Goal: Entertainment & Leisure: Consume media (video, audio)

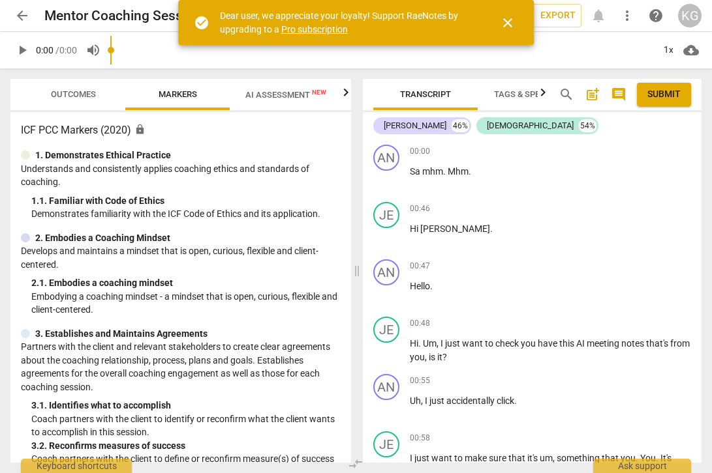
type input "0.27"
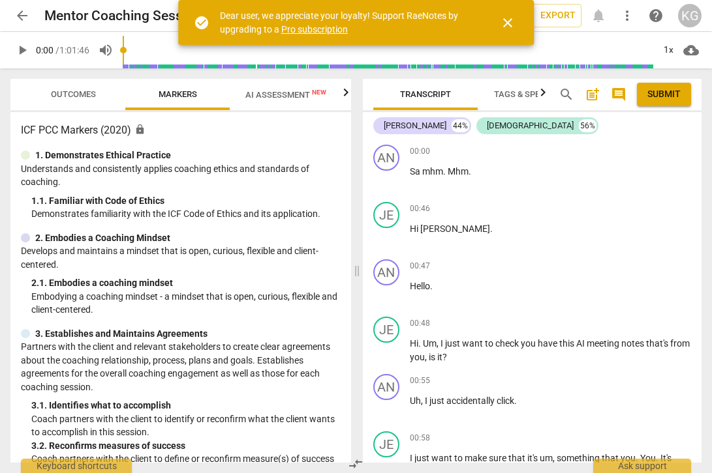
click at [503, 16] on span "close" at bounding box center [508, 23] width 16 height 16
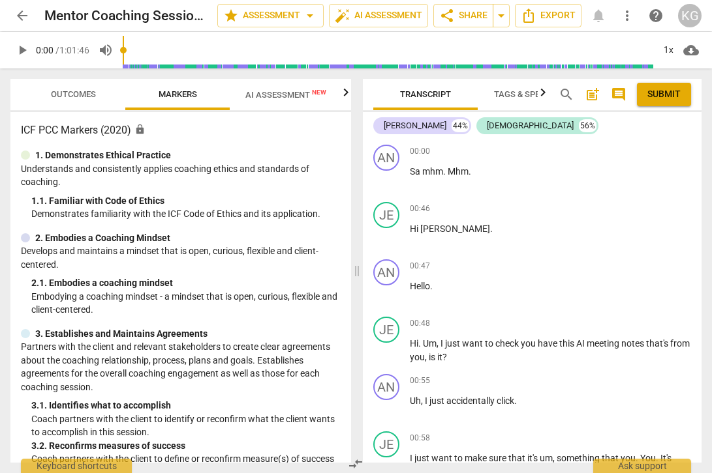
click at [25, 55] on span "play_arrow" at bounding box center [22, 50] width 16 height 16
click at [184, 47] on input "range" at bounding box center [388, 50] width 530 height 42
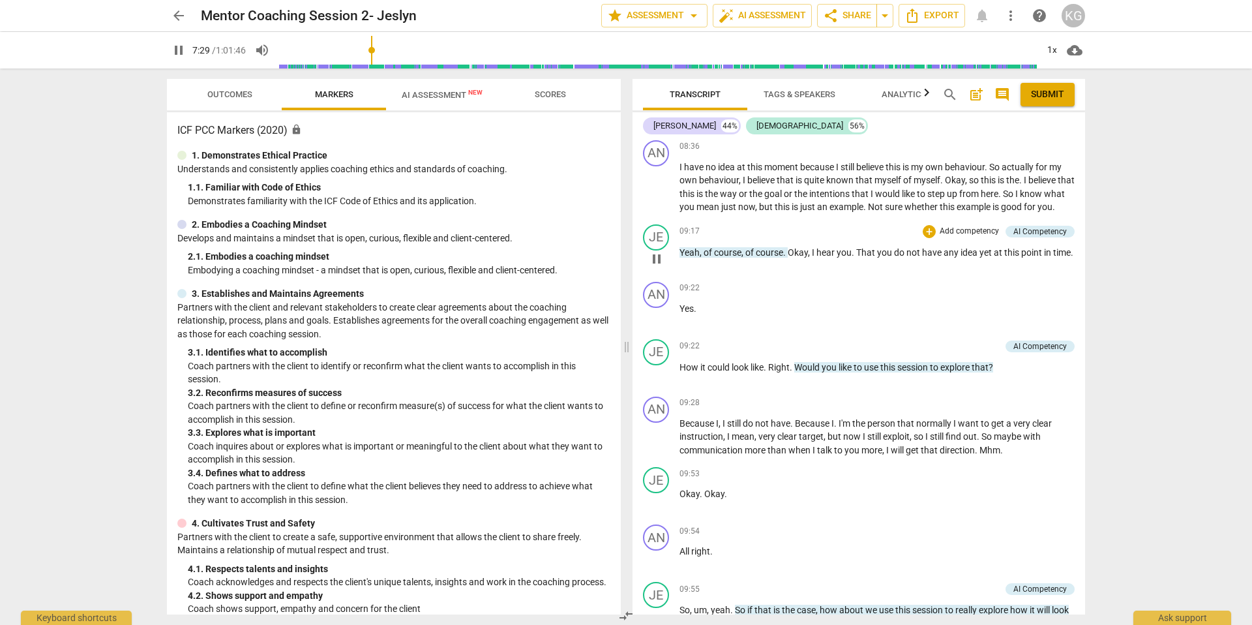
scroll to position [2905, 0]
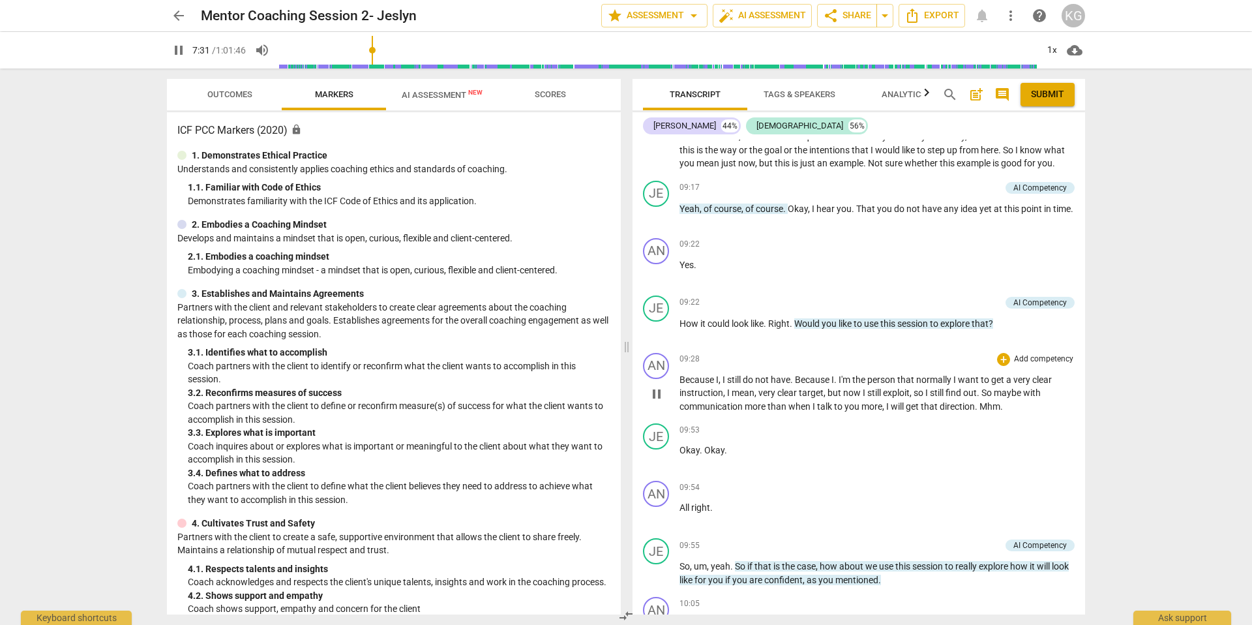
click at [655, 402] on span "pause" at bounding box center [657, 394] width 16 height 16
click at [655, 402] on span "play_arrow" at bounding box center [657, 394] width 16 height 16
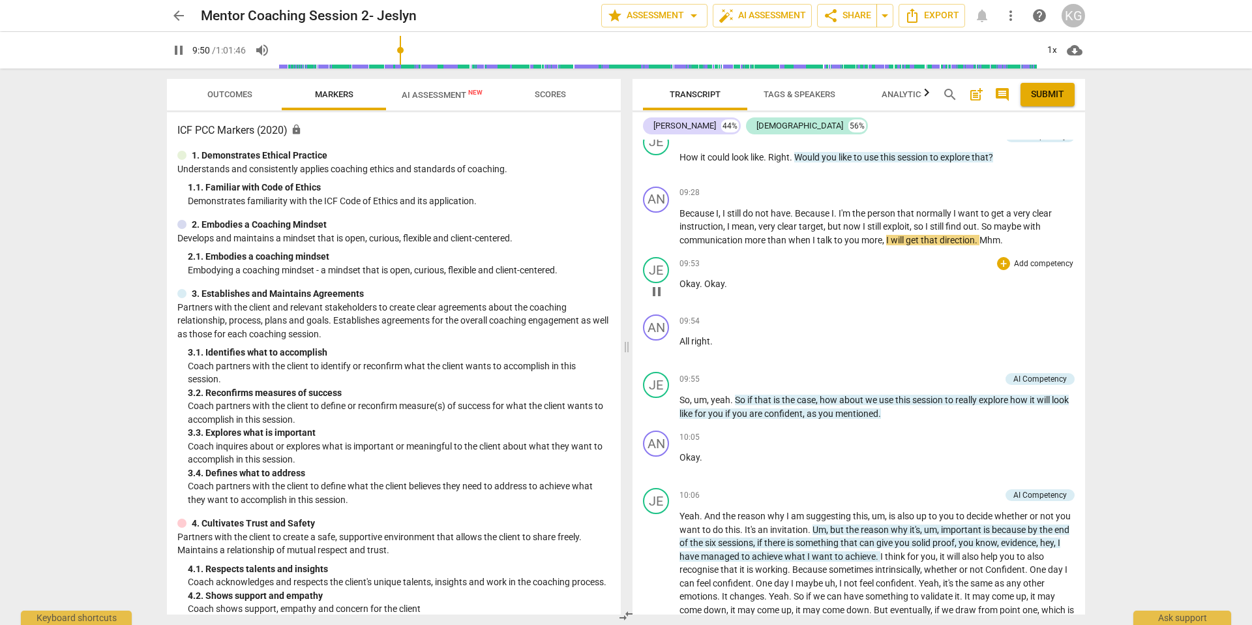
scroll to position [3096, 0]
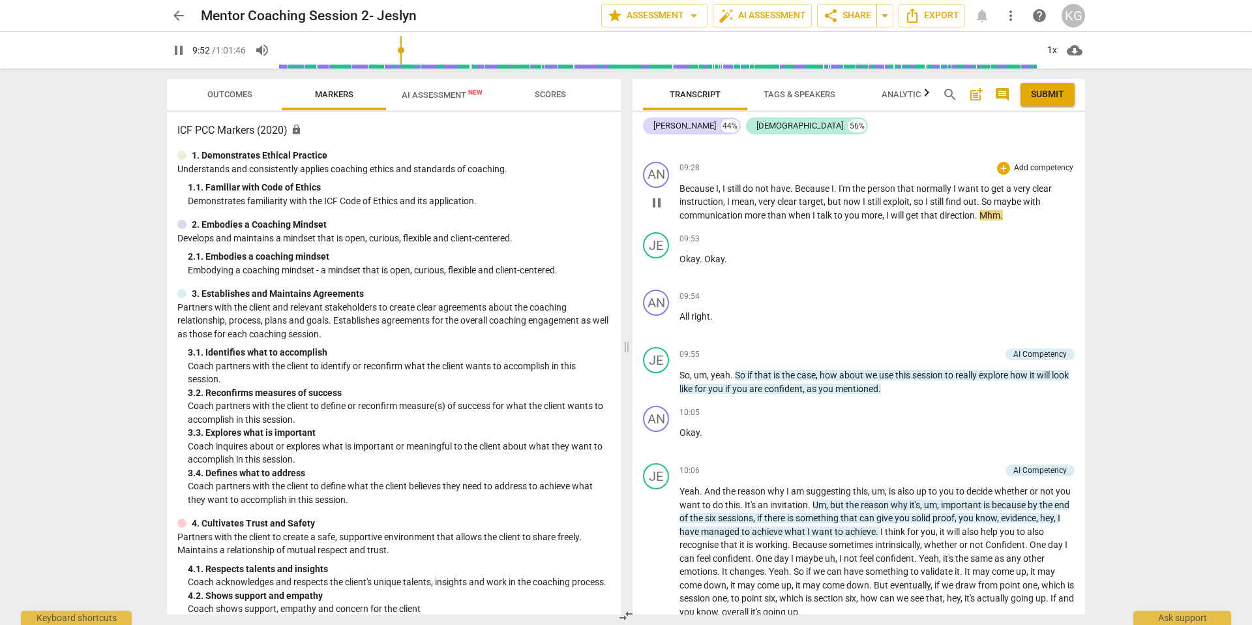
click at [663, 211] on span "pause" at bounding box center [657, 203] width 16 height 16
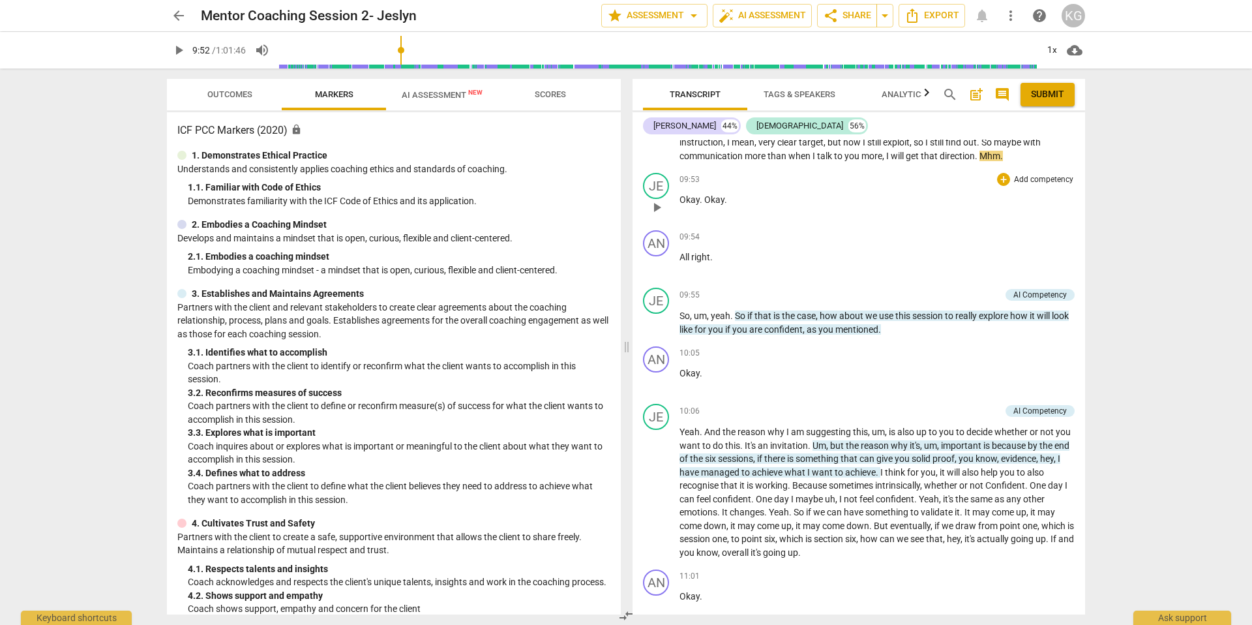
scroll to position [3173, 0]
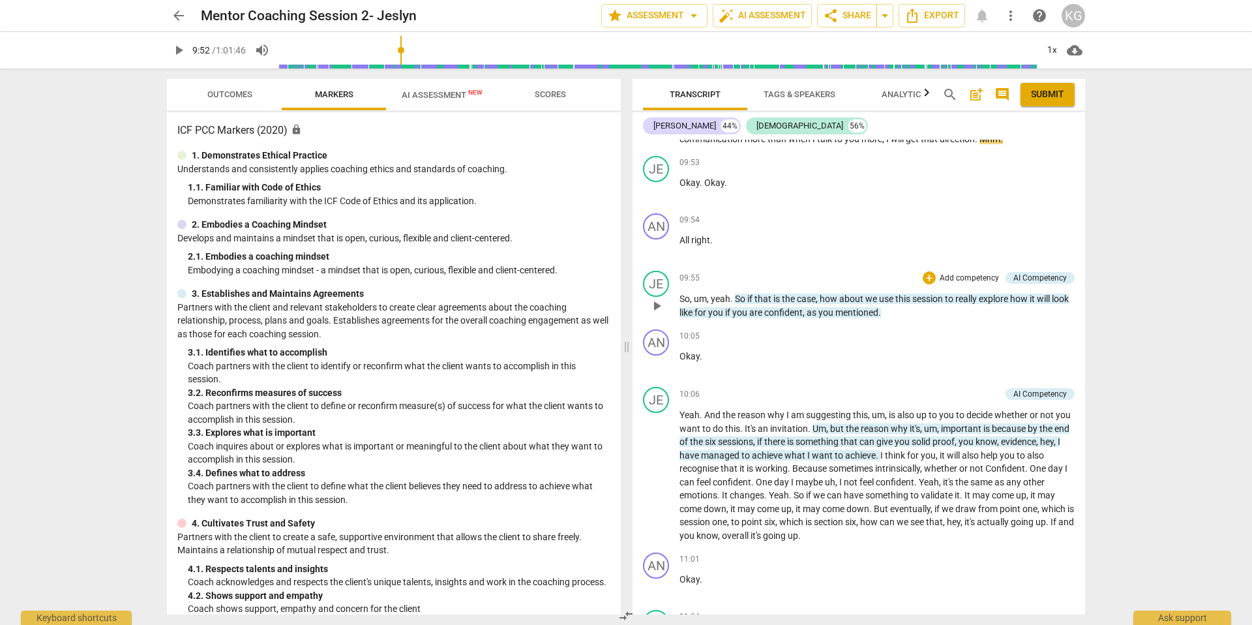
click at [658, 314] on span "play_arrow" at bounding box center [657, 306] width 16 height 16
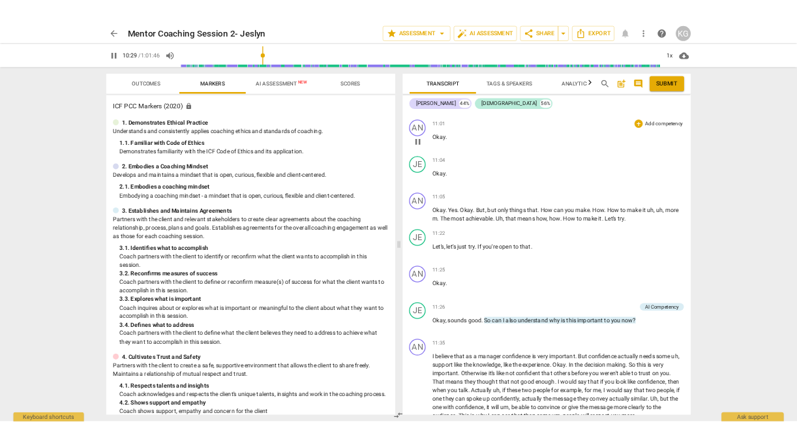
scroll to position [3583, 0]
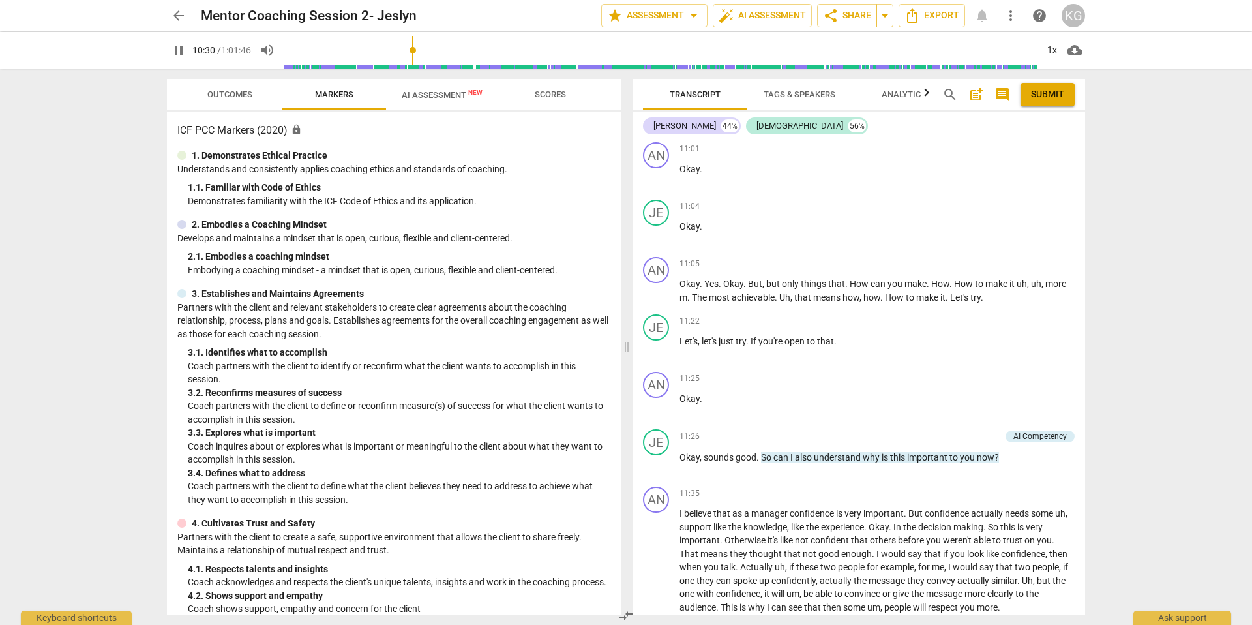
click at [173, 52] on span "pause" at bounding box center [179, 50] width 16 height 16
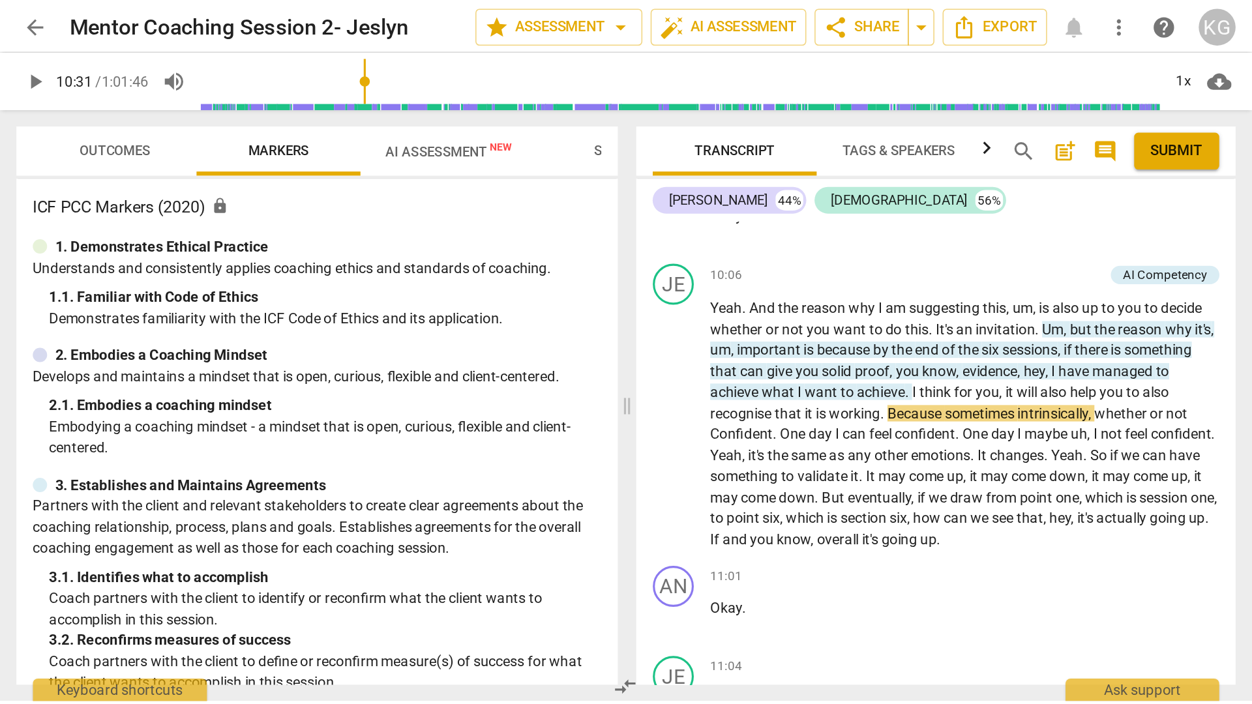
scroll to position [3785, 0]
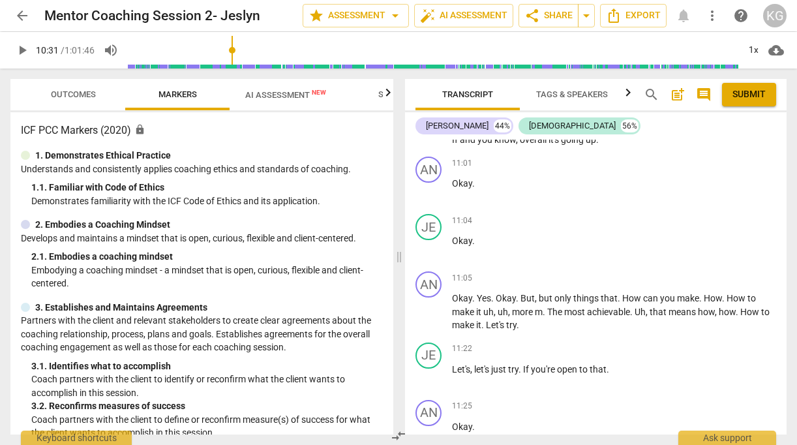
click at [22, 42] on span "play_arrow" at bounding box center [22, 50] width 16 height 16
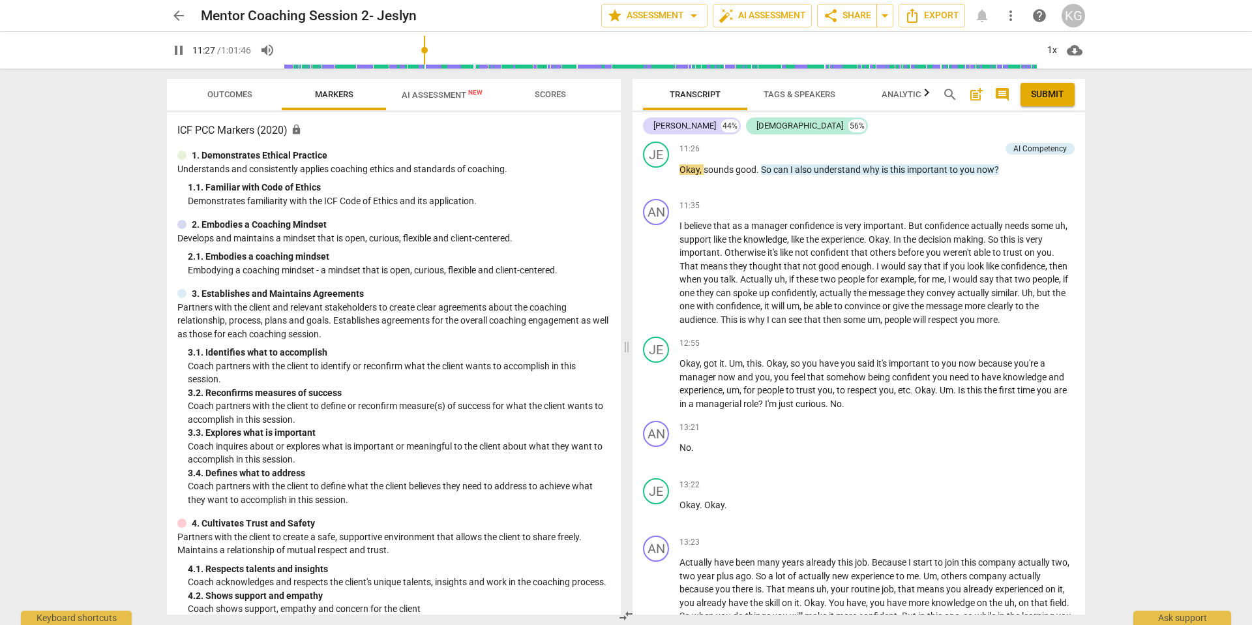
scroll to position [3879, 0]
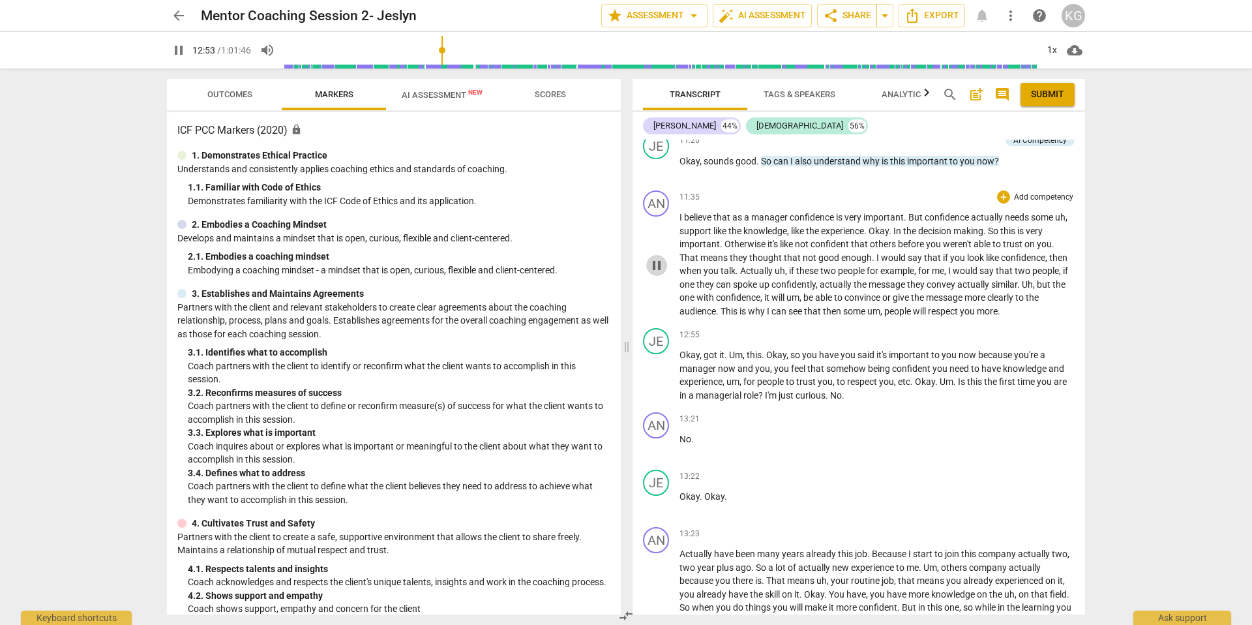
click at [657, 273] on span "pause" at bounding box center [657, 266] width 16 height 16
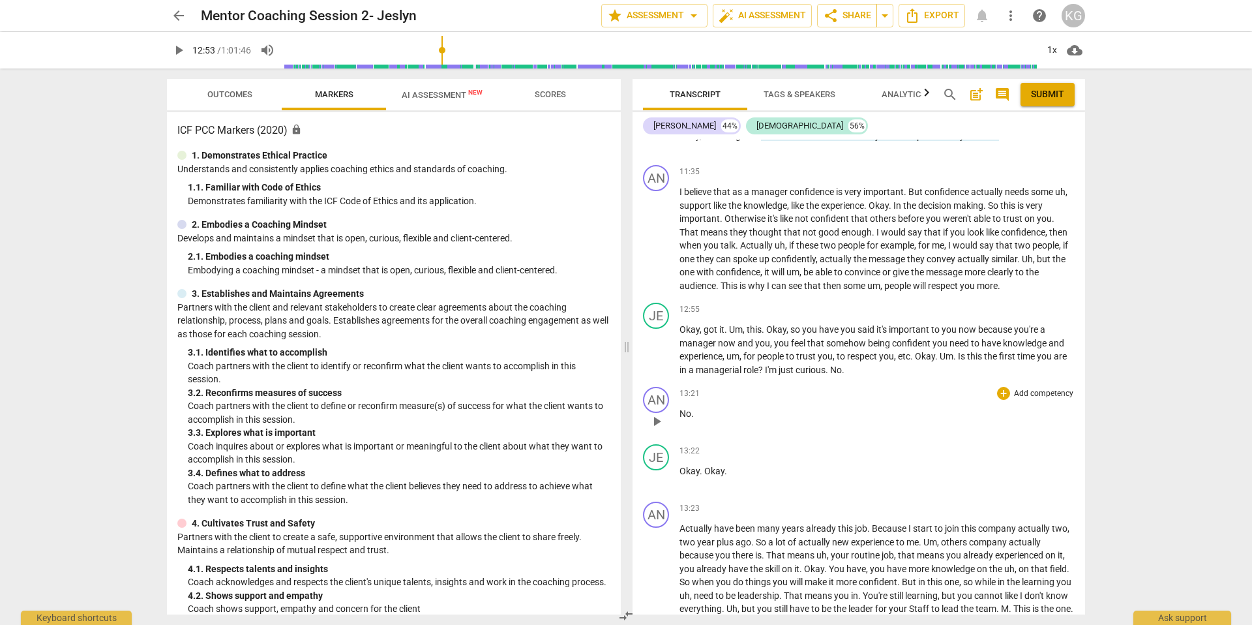
scroll to position [3913, 0]
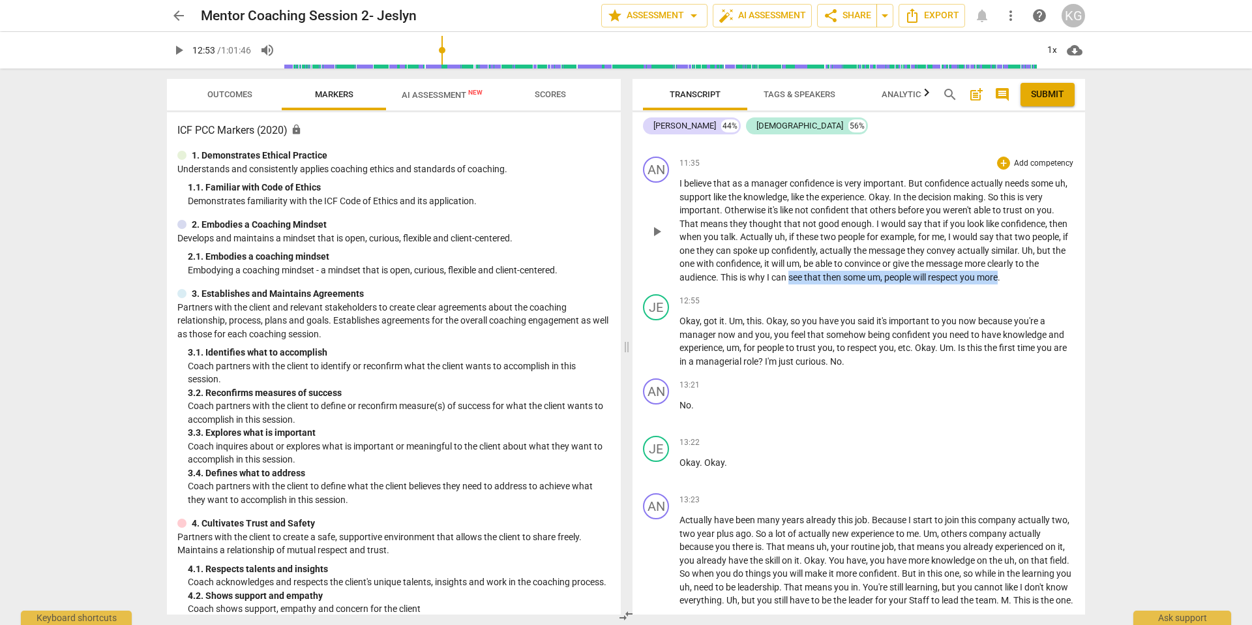
drag, startPoint x: 1002, startPoint y: 292, endPoint x: 789, endPoint y: 286, distance: 212.7
click at [711, 284] on p "I believe that as a manager confidence is very important . But confidence actua…" at bounding box center [877, 230] width 395 height 107
click at [711, 329] on p "Okay , got it . Um , this . Okay , so you have you said it's important to you n…" at bounding box center [877, 340] width 395 height 53
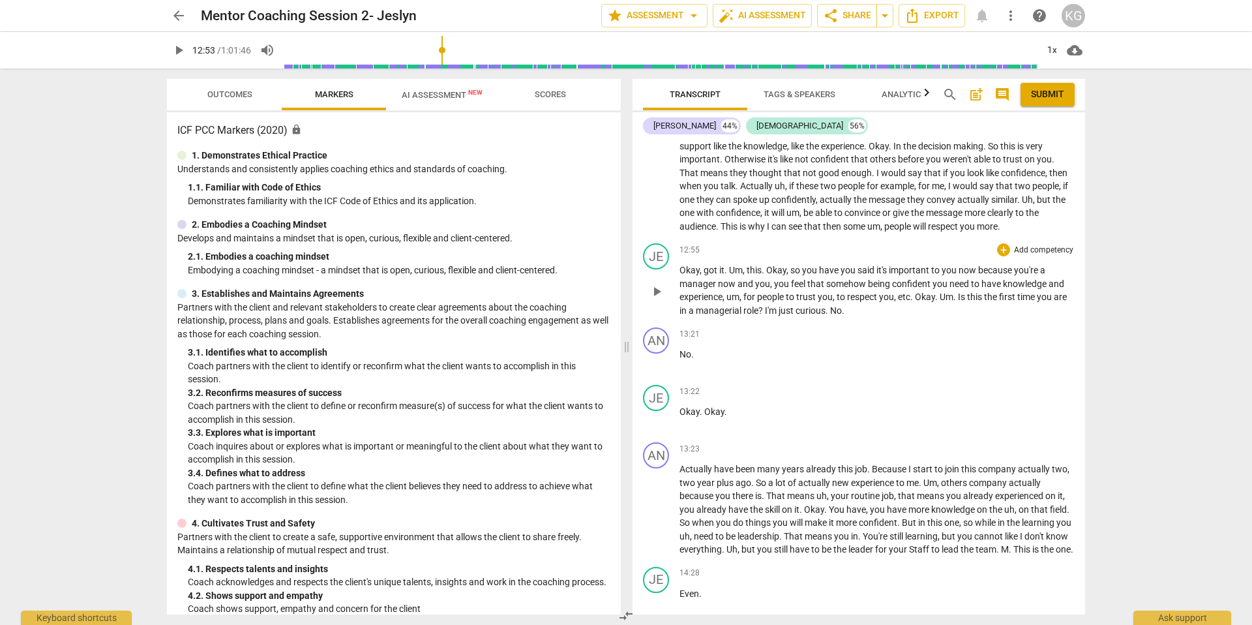
scroll to position [3972, 0]
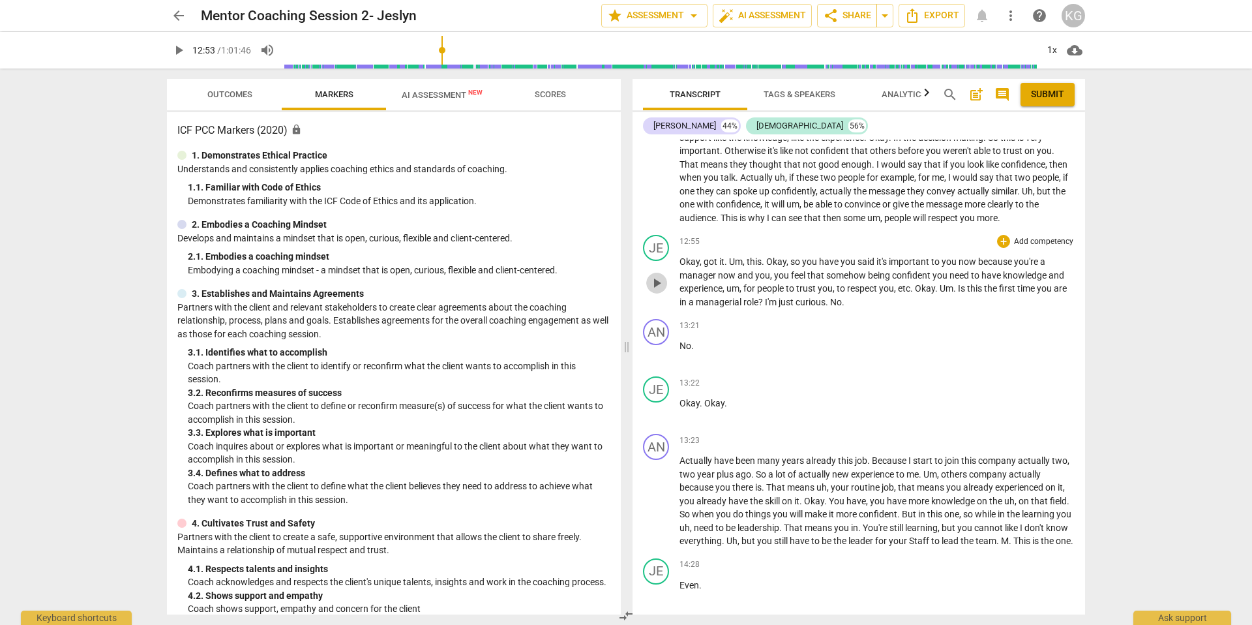
click at [653, 291] on span "play_arrow" at bounding box center [657, 283] width 16 height 16
click at [653, 291] on span "pause" at bounding box center [657, 283] width 16 height 16
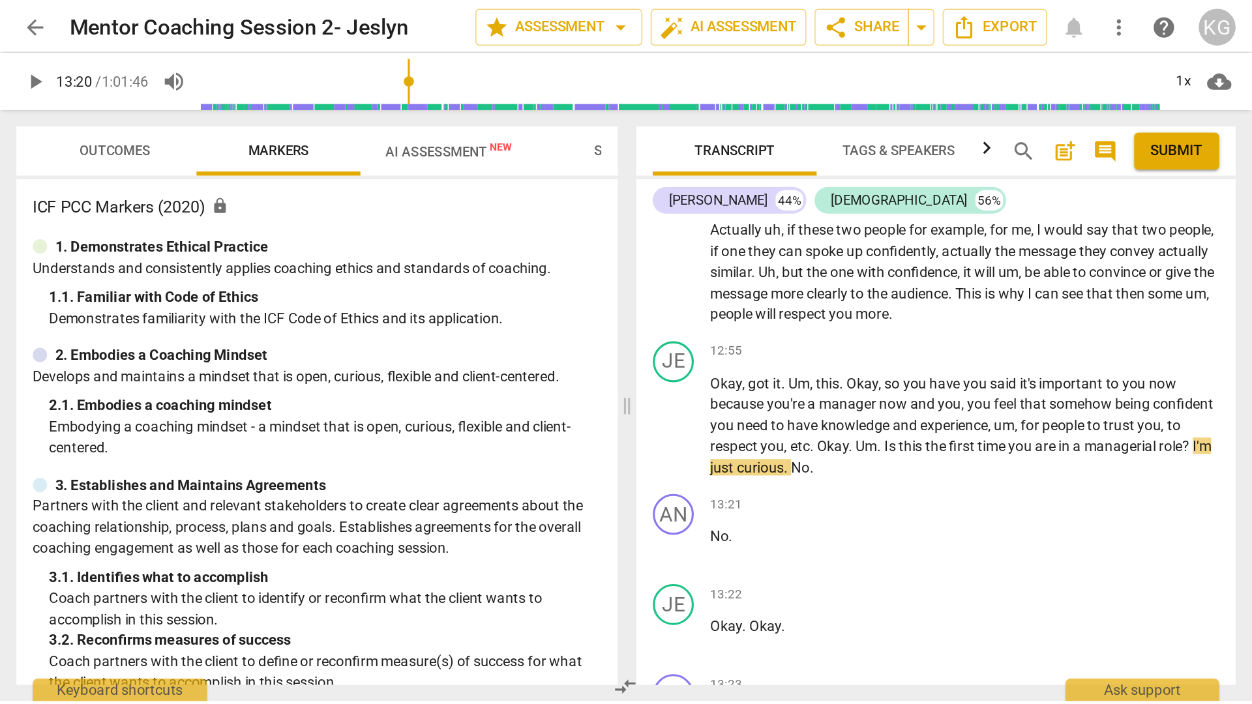
scroll to position [4531, 0]
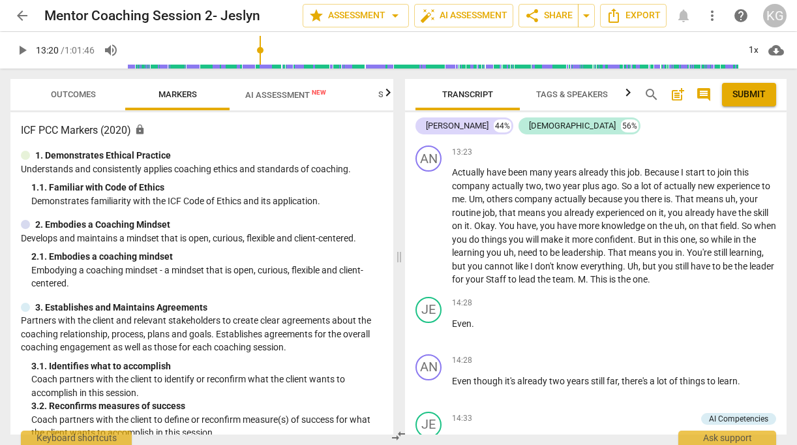
click at [19, 47] on span "play_arrow" at bounding box center [22, 50] width 16 height 16
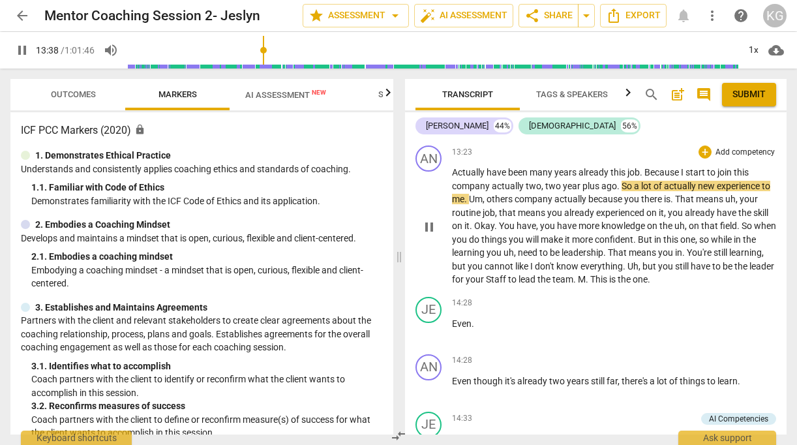
click at [428, 237] on button "pause" at bounding box center [429, 227] width 21 height 21
click at [27, 52] on span "play_arrow" at bounding box center [22, 50] width 16 height 16
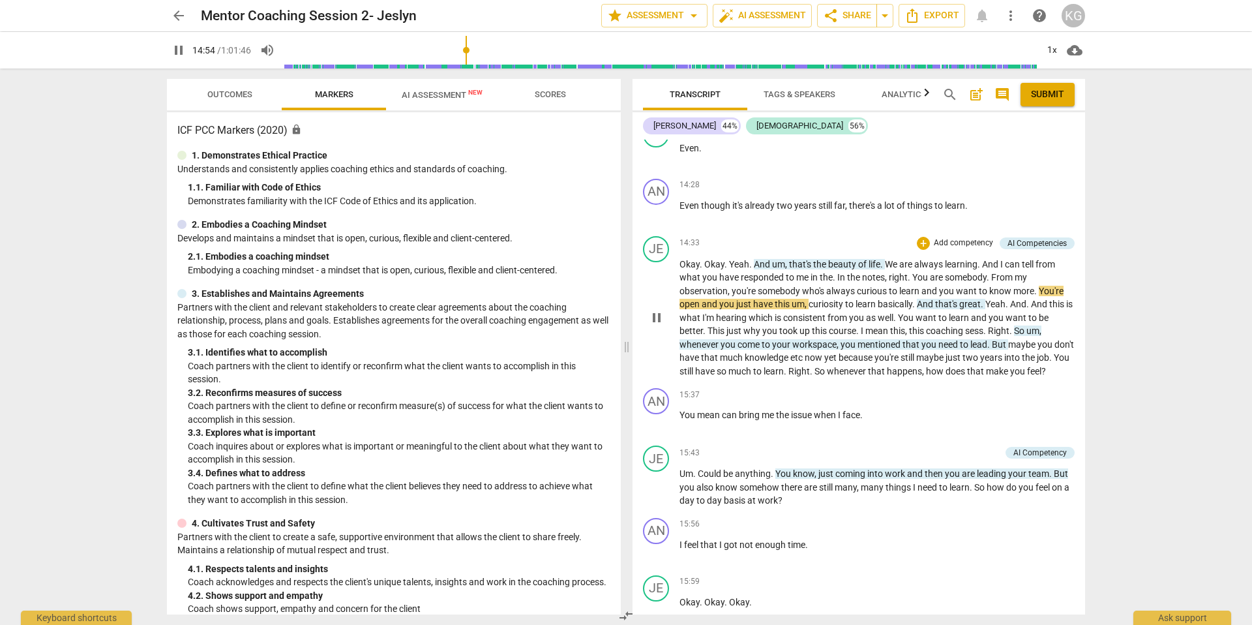
scroll to position [4418, 0]
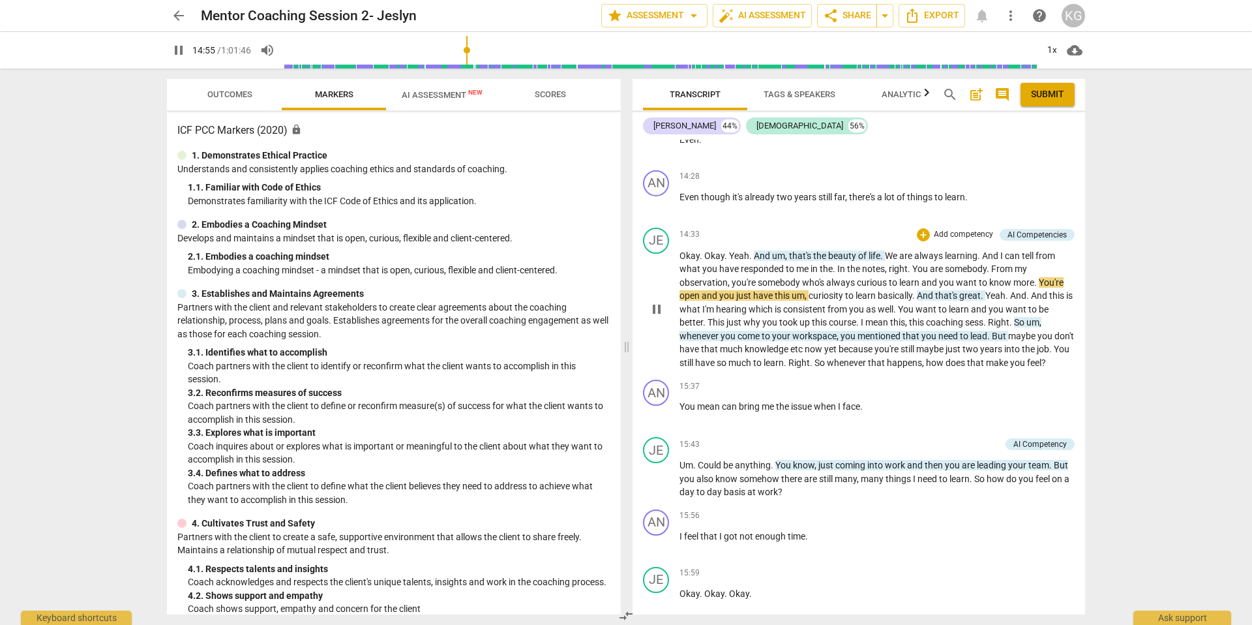
click at [665, 317] on span "pause" at bounding box center [657, 309] width 16 height 16
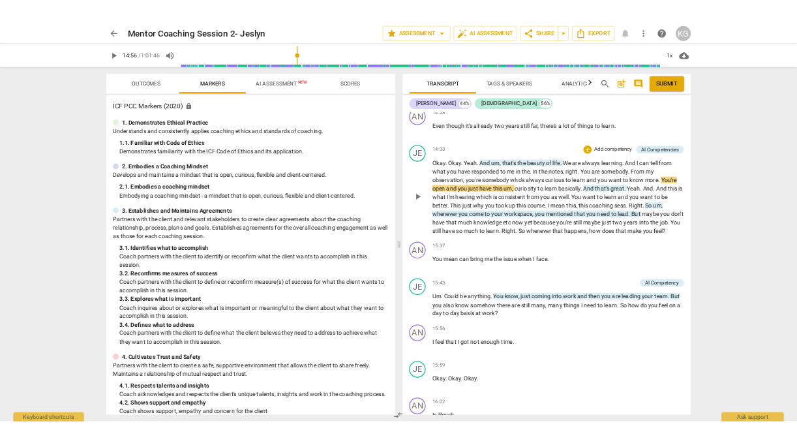
scroll to position [4463, 0]
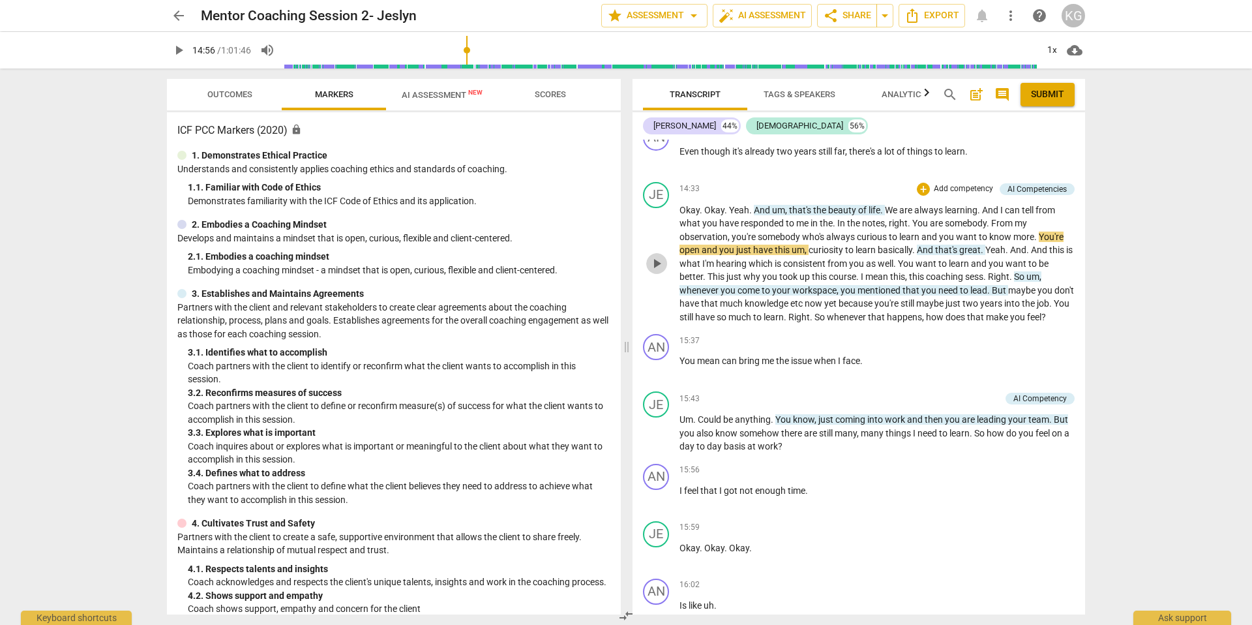
click at [653, 271] on span "play_arrow" at bounding box center [657, 264] width 16 height 16
click at [653, 271] on span "pause" at bounding box center [657, 264] width 16 height 16
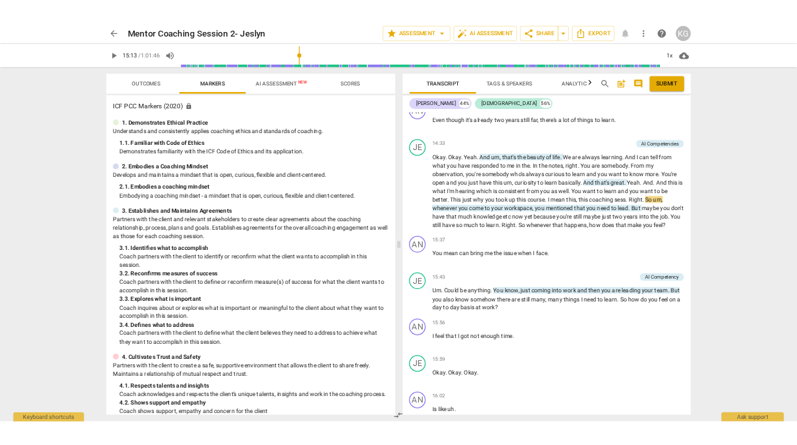
scroll to position [4759, 0]
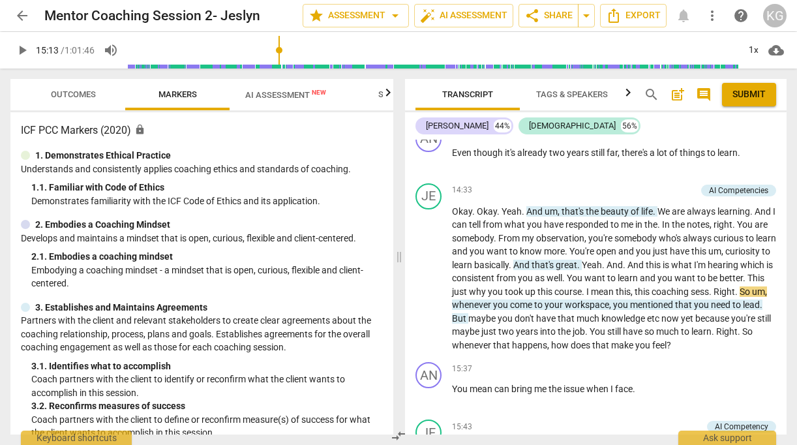
click at [20, 49] on span "play_arrow" at bounding box center [22, 50] width 16 height 16
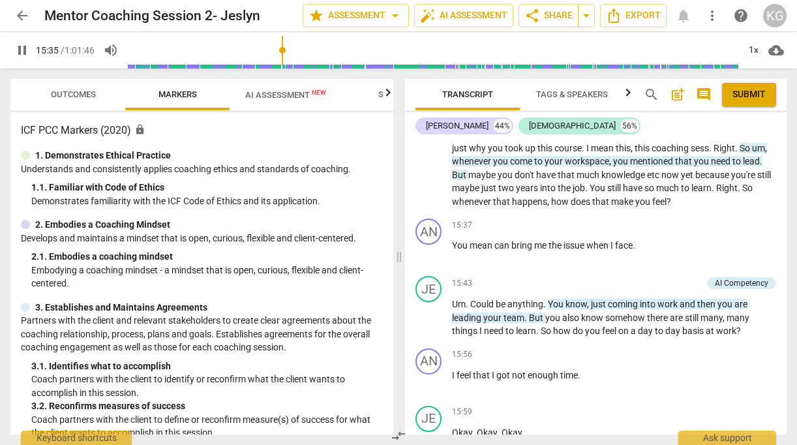
scroll to position [4911, 0]
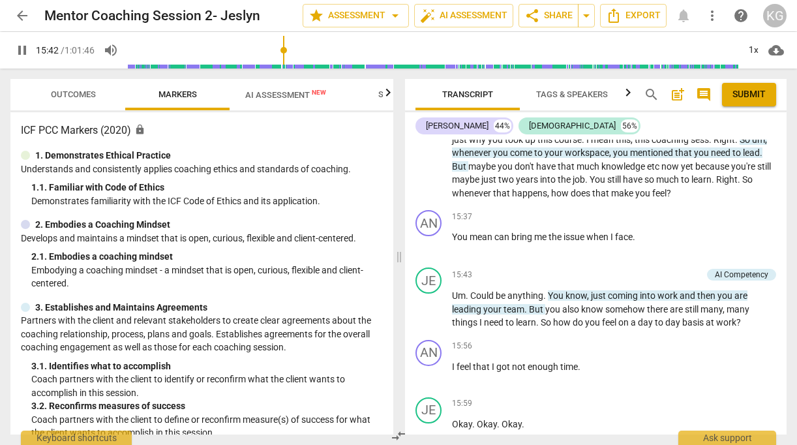
click at [431, 134] on span "pause" at bounding box center [429, 127] width 16 height 16
type input "943"
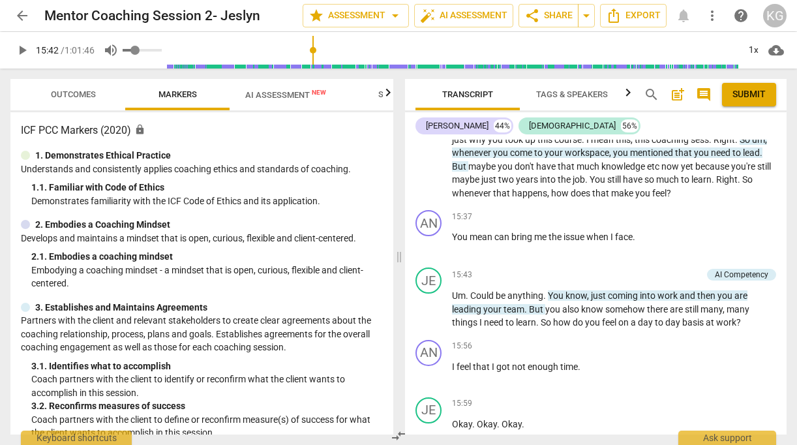
type input "0.7"
type input "943"
click at [150, 50] on input "range" at bounding box center [142, 50] width 39 height 3
type input "0.71"
type input "943"
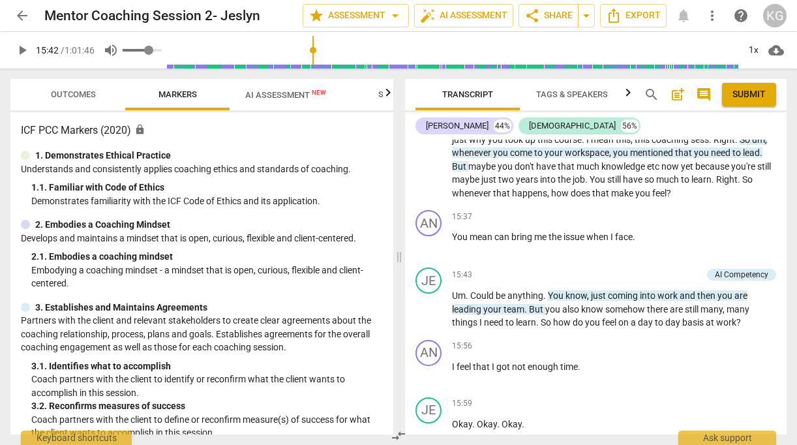
type input "0.72"
type input "943"
type input "0.73"
type input "943"
type input "0.73"
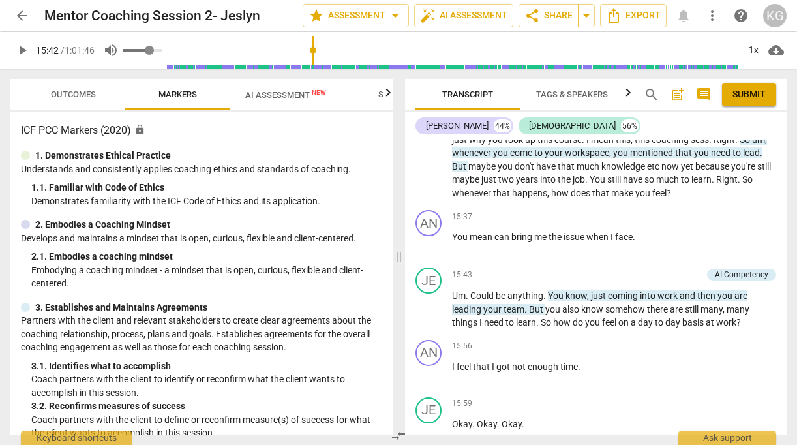
click at [151, 50] on input "range" at bounding box center [142, 50] width 39 height 3
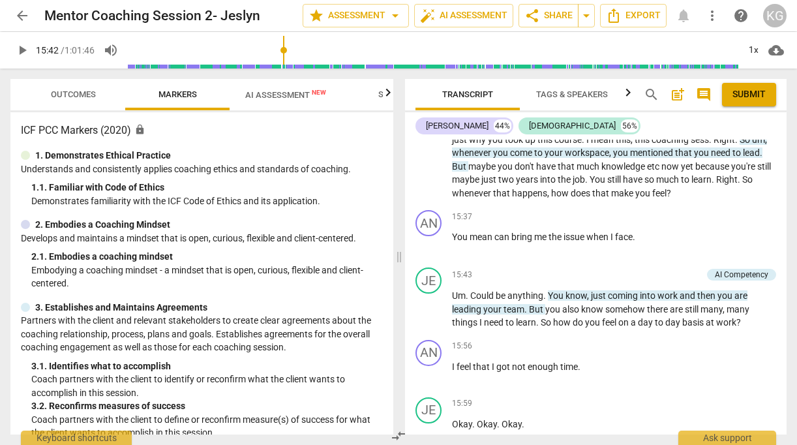
click at [27, 50] on span "play_arrow" at bounding box center [22, 50] width 16 height 16
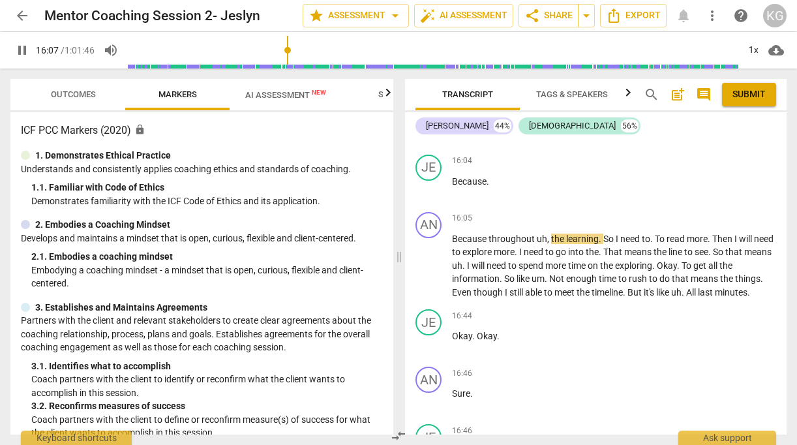
scroll to position [5277, 0]
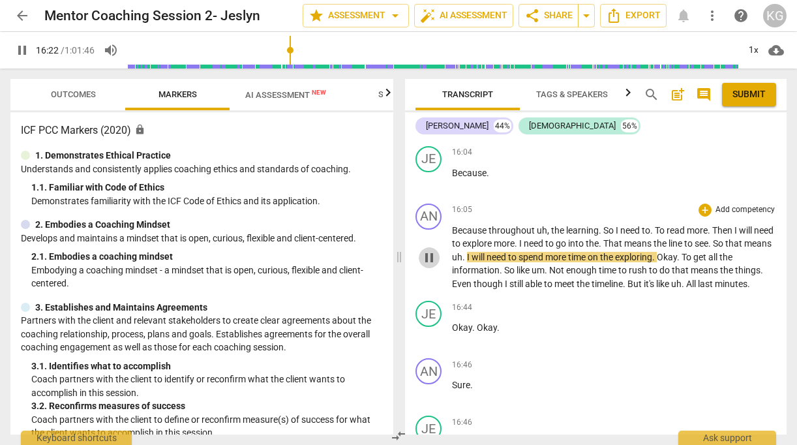
click at [436, 265] on span "pause" at bounding box center [429, 258] width 16 height 16
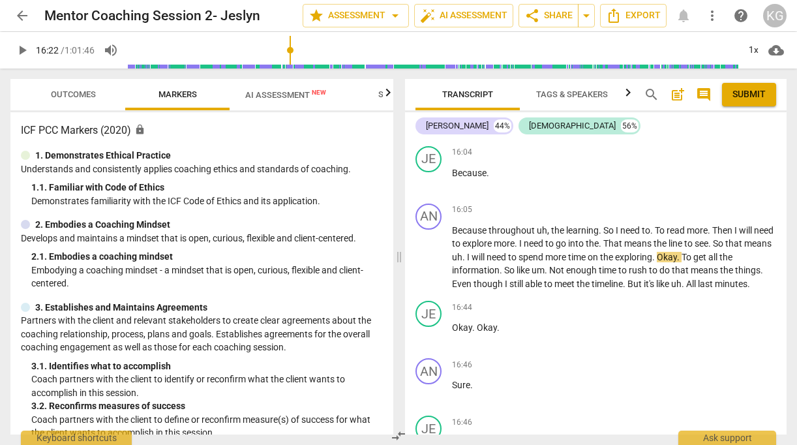
click at [16, 46] on span "play_arrow" at bounding box center [22, 50] width 16 height 16
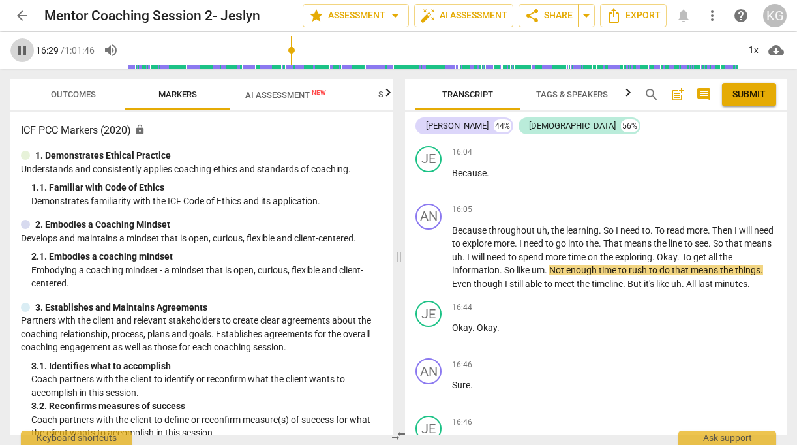
click at [20, 48] on span "pause" at bounding box center [22, 50] width 16 height 16
click at [14, 48] on span "play_arrow" at bounding box center [21, 50] width 23 height 16
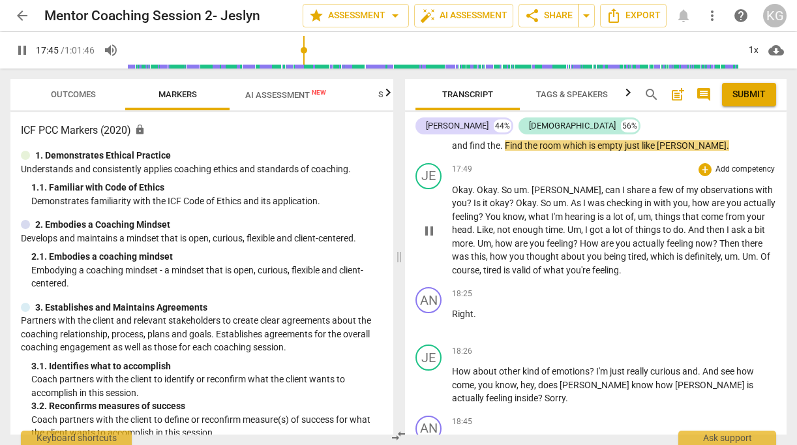
scroll to position [5808, 0]
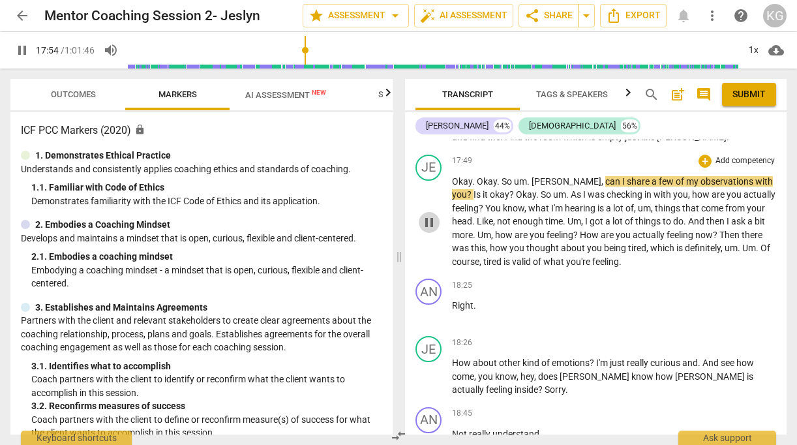
click at [431, 230] on span "pause" at bounding box center [429, 223] width 16 height 16
click at [15, 50] on span "play_arrow" at bounding box center [22, 50] width 16 height 16
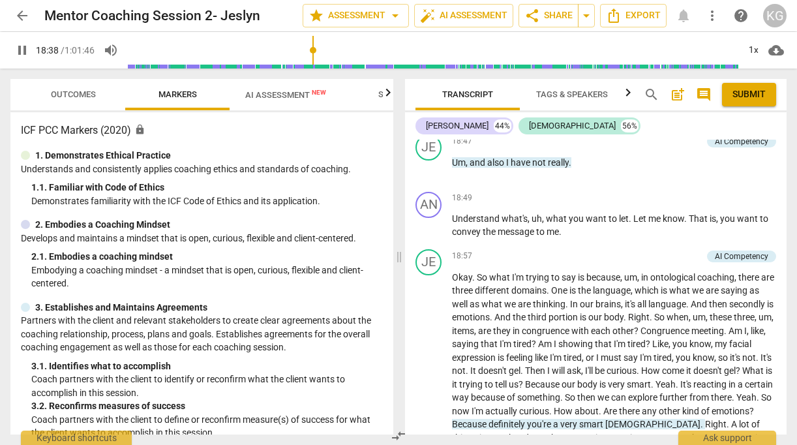
scroll to position [6146, 0]
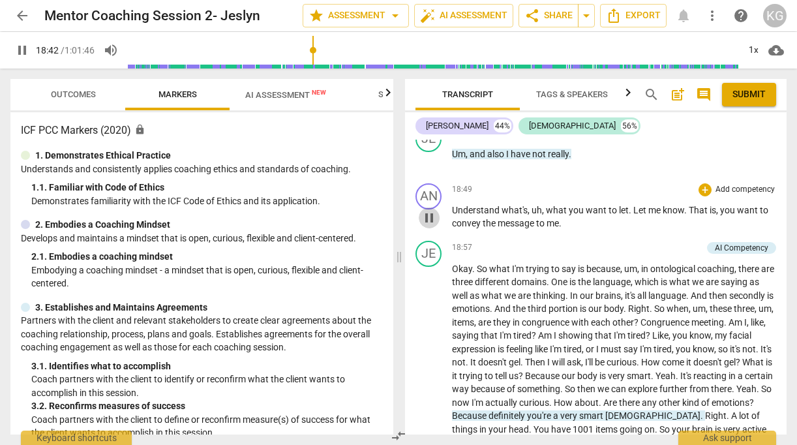
click at [430, 226] on span "pause" at bounding box center [429, 218] width 16 height 16
click at [27, 50] on span "play_arrow" at bounding box center [22, 50] width 16 height 16
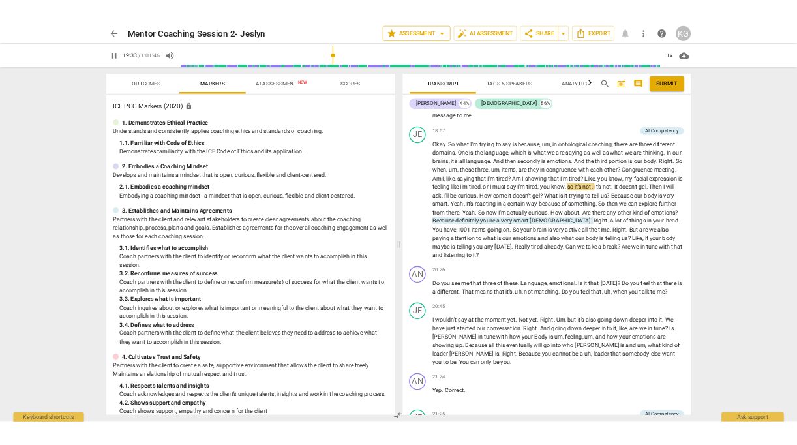
scroll to position [5924, 0]
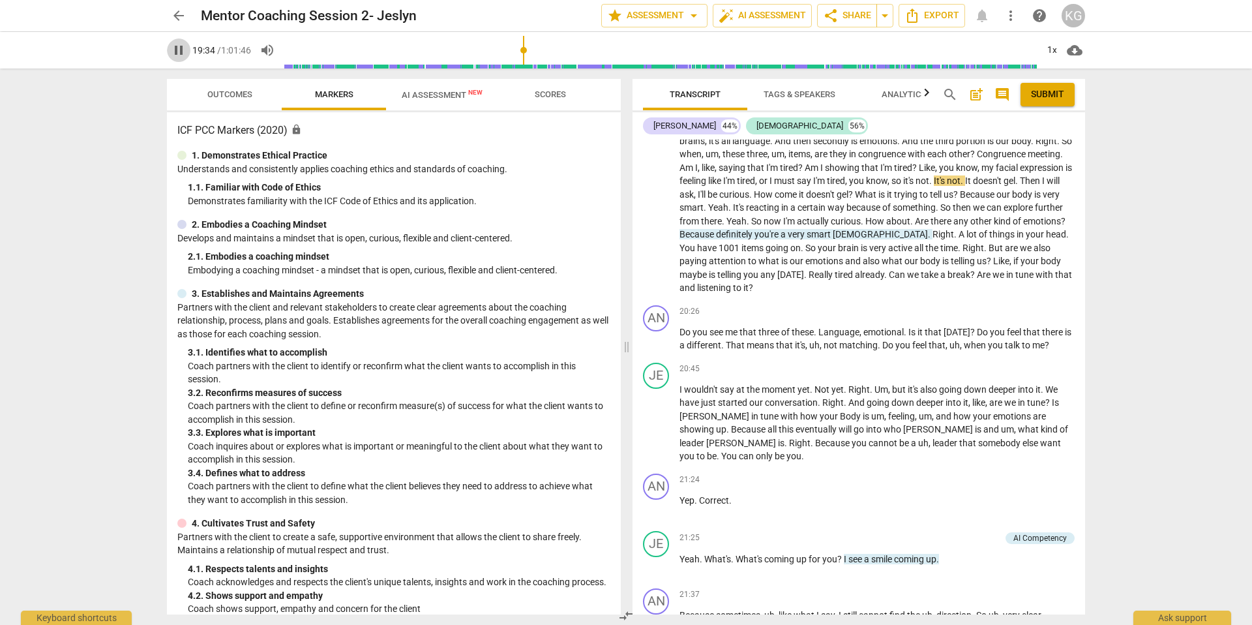
click at [178, 42] on span "pause" at bounding box center [179, 50] width 16 height 16
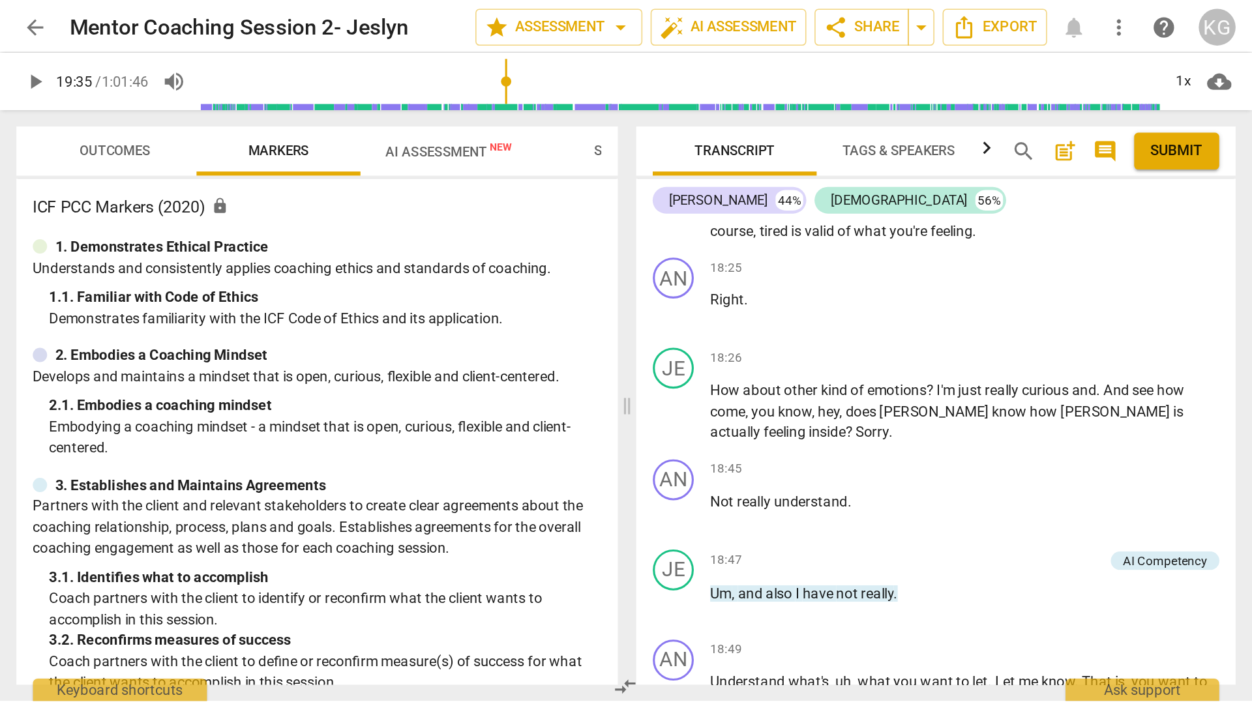
scroll to position [6273, 0]
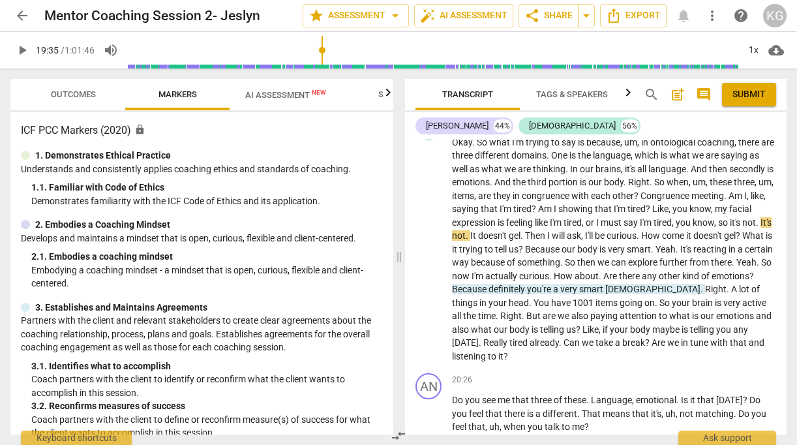
click at [25, 47] on span "play_arrow" at bounding box center [22, 50] width 16 height 16
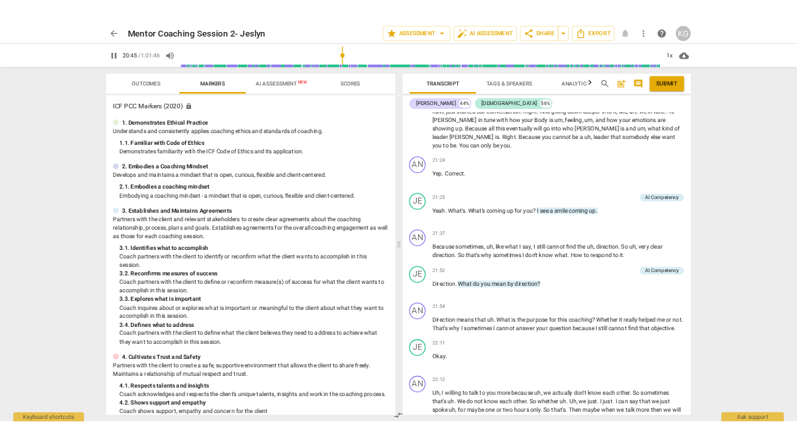
scroll to position [6197, 0]
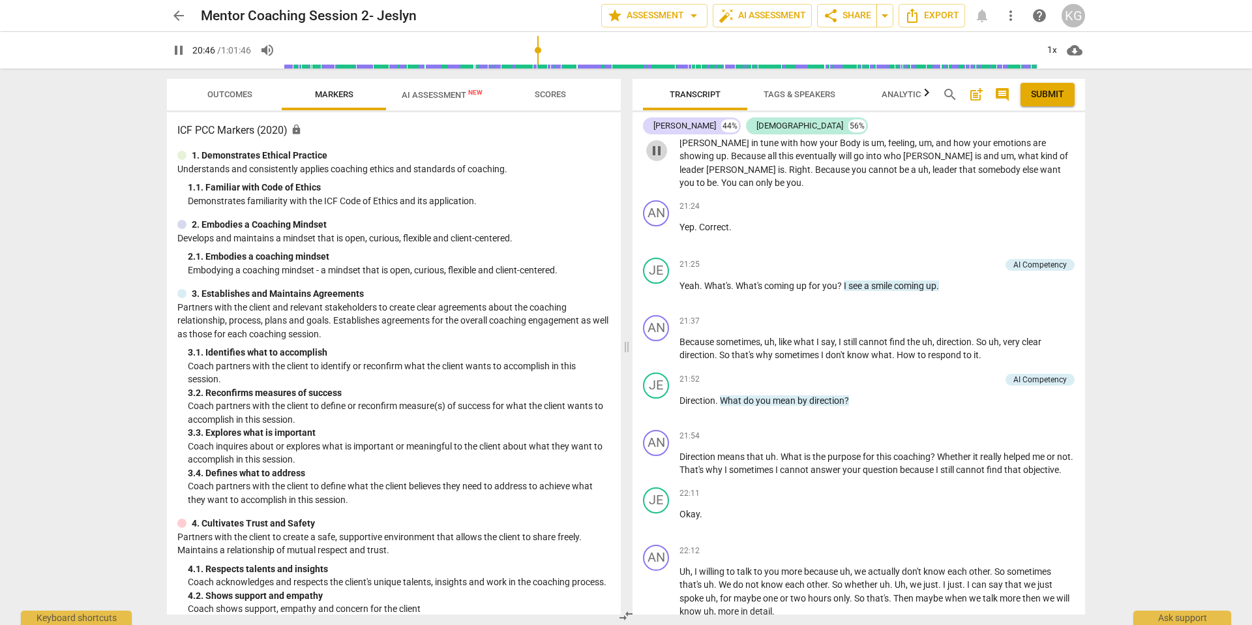
click at [663, 158] on span "pause" at bounding box center [657, 151] width 16 height 16
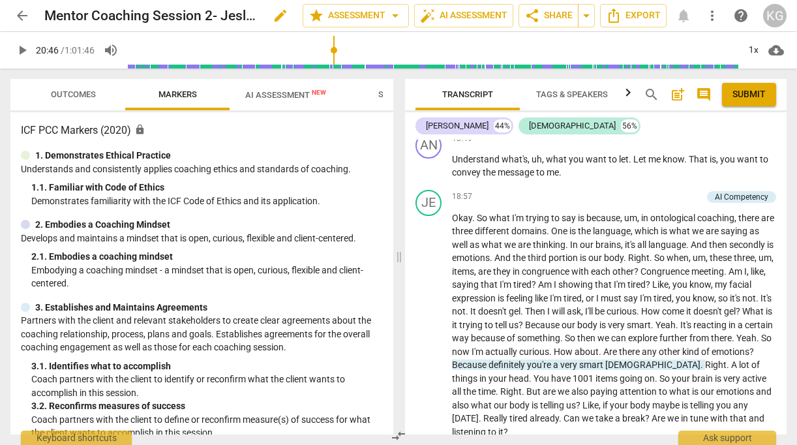
scroll to position [6599, 0]
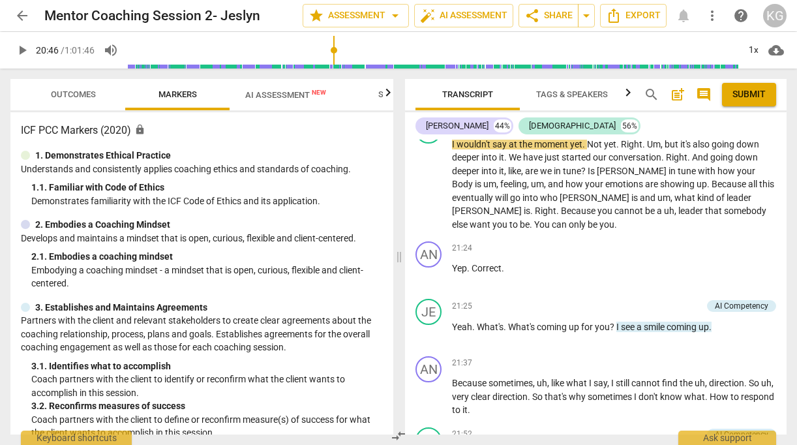
click at [22, 52] on span "play_arrow" at bounding box center [22, 50] width 16 height 16
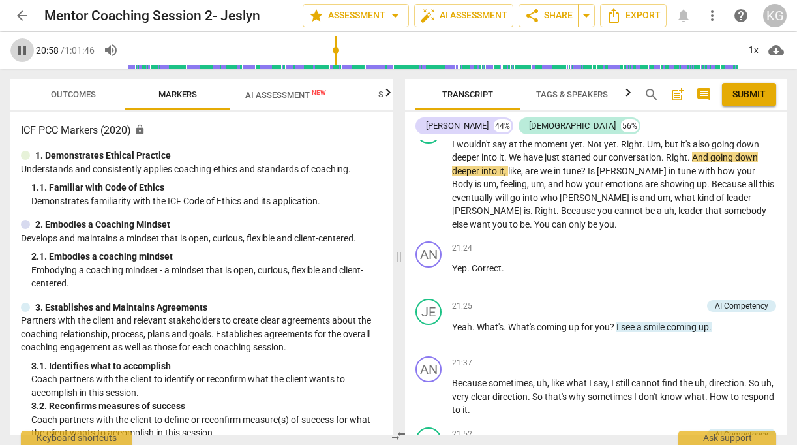
click at [27, 55] on span "pause" at bounding box center [22, 50] width 16 height 16
click at [18, 46] on span "play_arrow" at bounding box center [22, 50] width 16 height 16
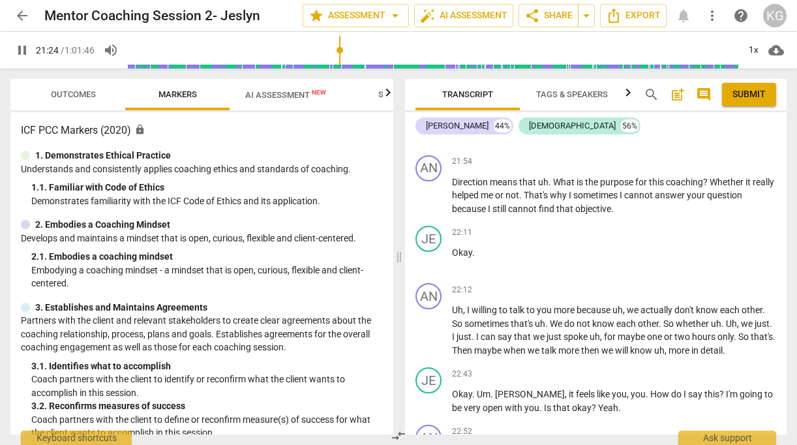
scroll to position [6937, 0]
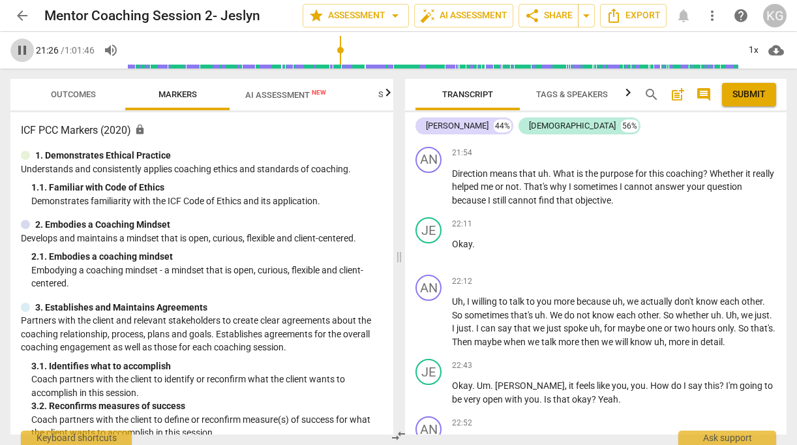
click at [16, 43] on span "pause" at bounding box center [22, 50] width 16 height 16
click at [24, 46] on span "play_arrow" at bounding box center [22, 50] width 16 height 16
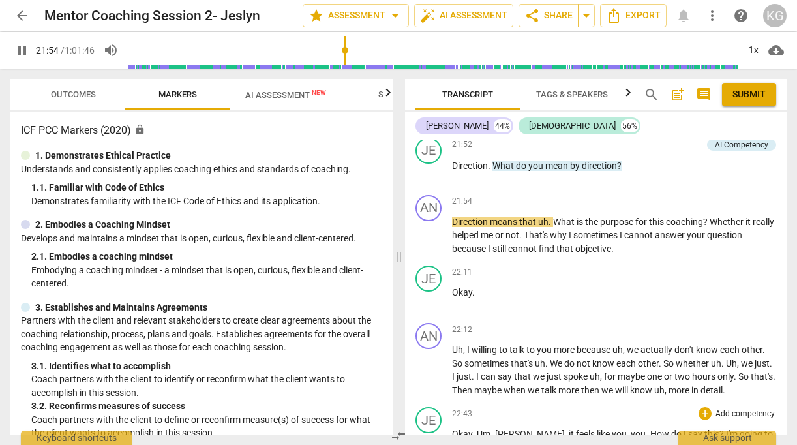
scroll to position [6906, 0]
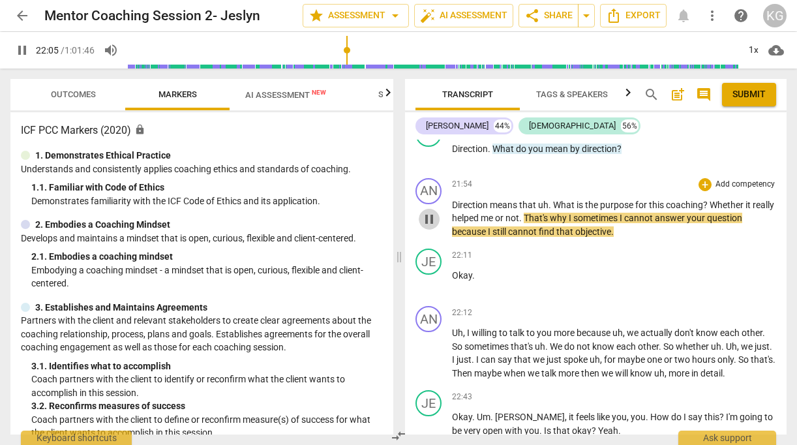
click at [432, 227] on span "pause" at bounding box center [429, 219] width 16 height 16
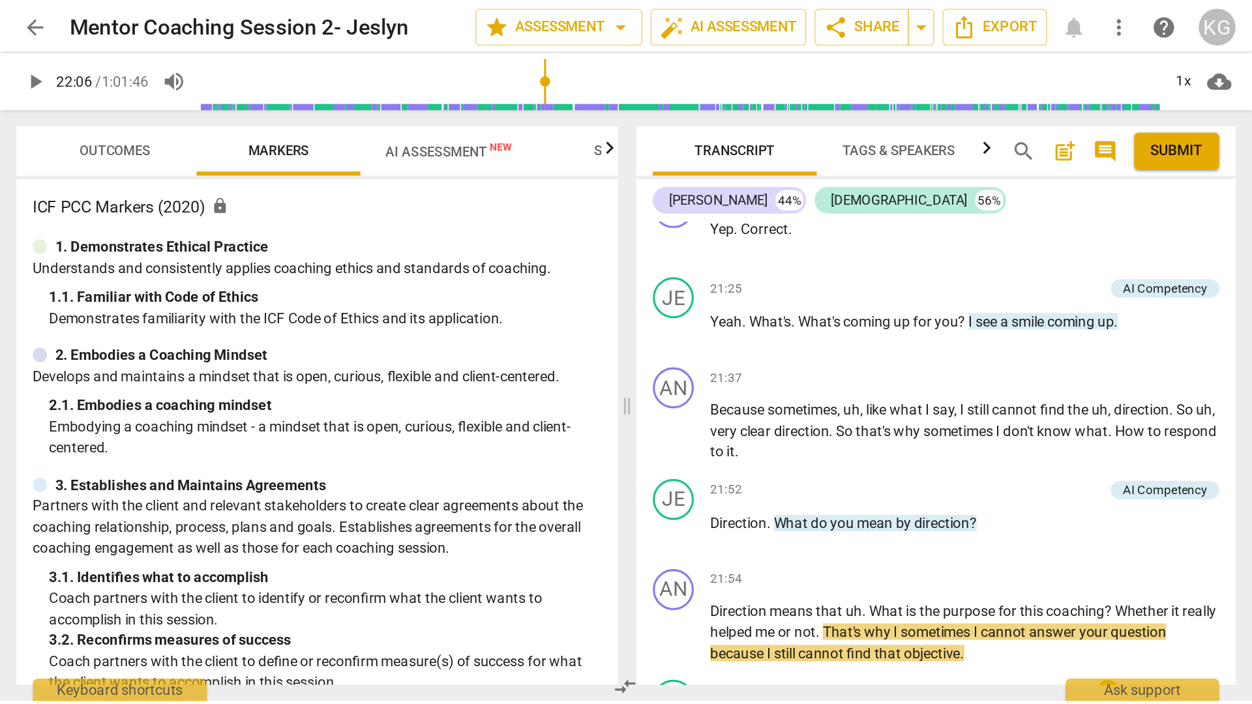
scroll to position [6732, 0]
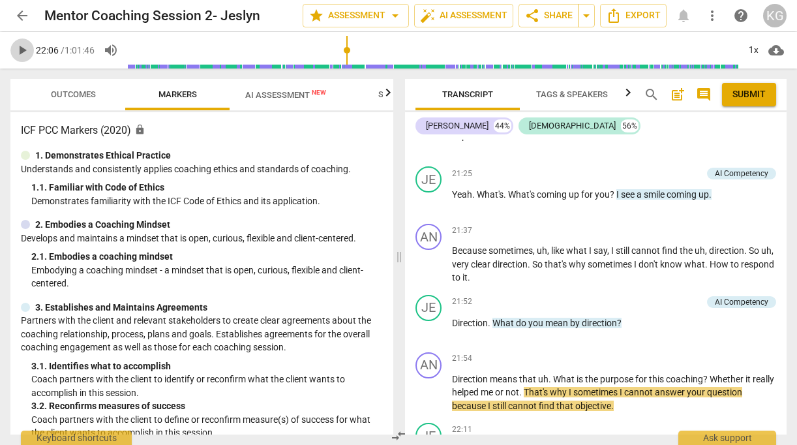
click at [24, 52] on span "play_arrow" at bounding box center [22, 50] width 16 height 16
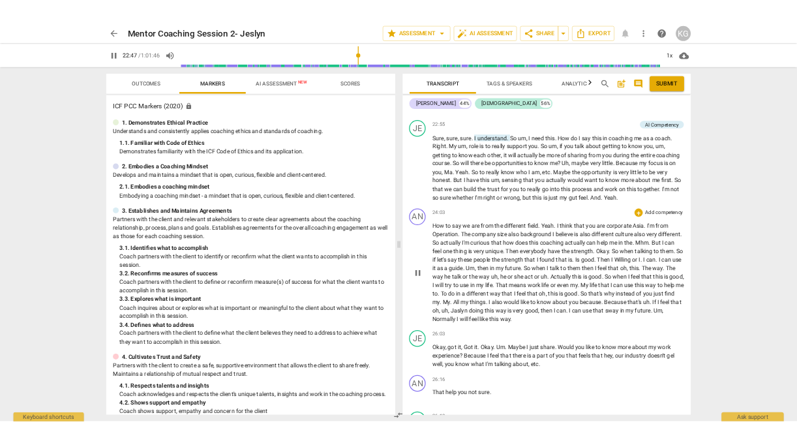
scroll to position [6764, 0]
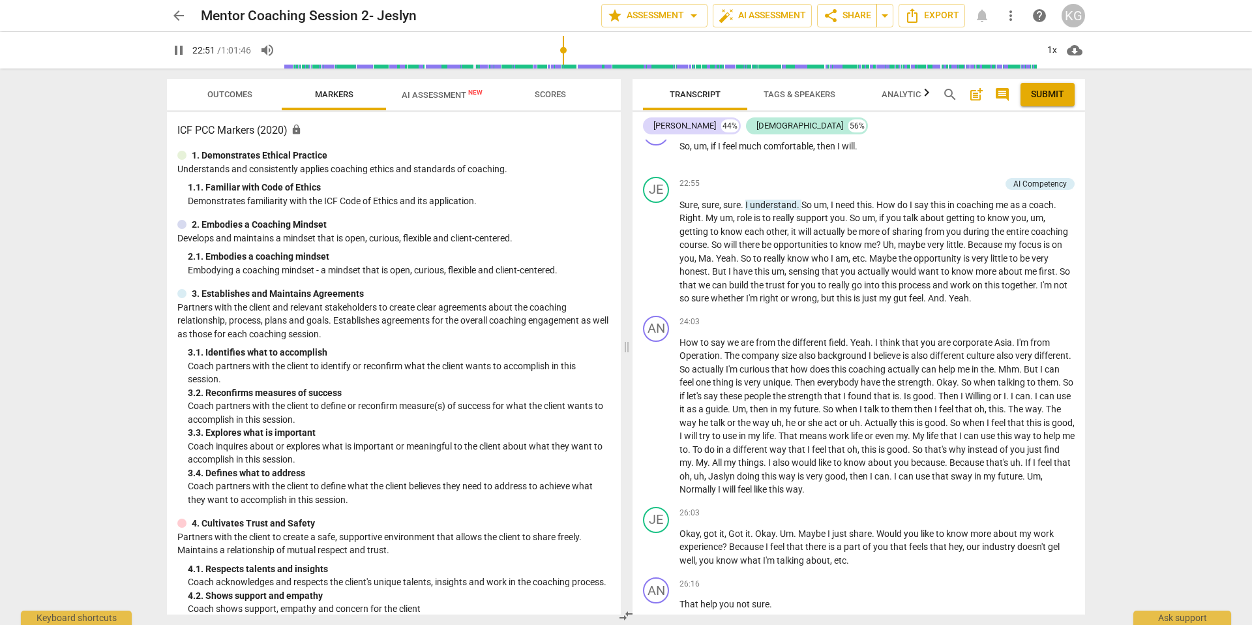
click at [654, 104] on span "pause" at bounding box center [657, 97] width 16 height 16
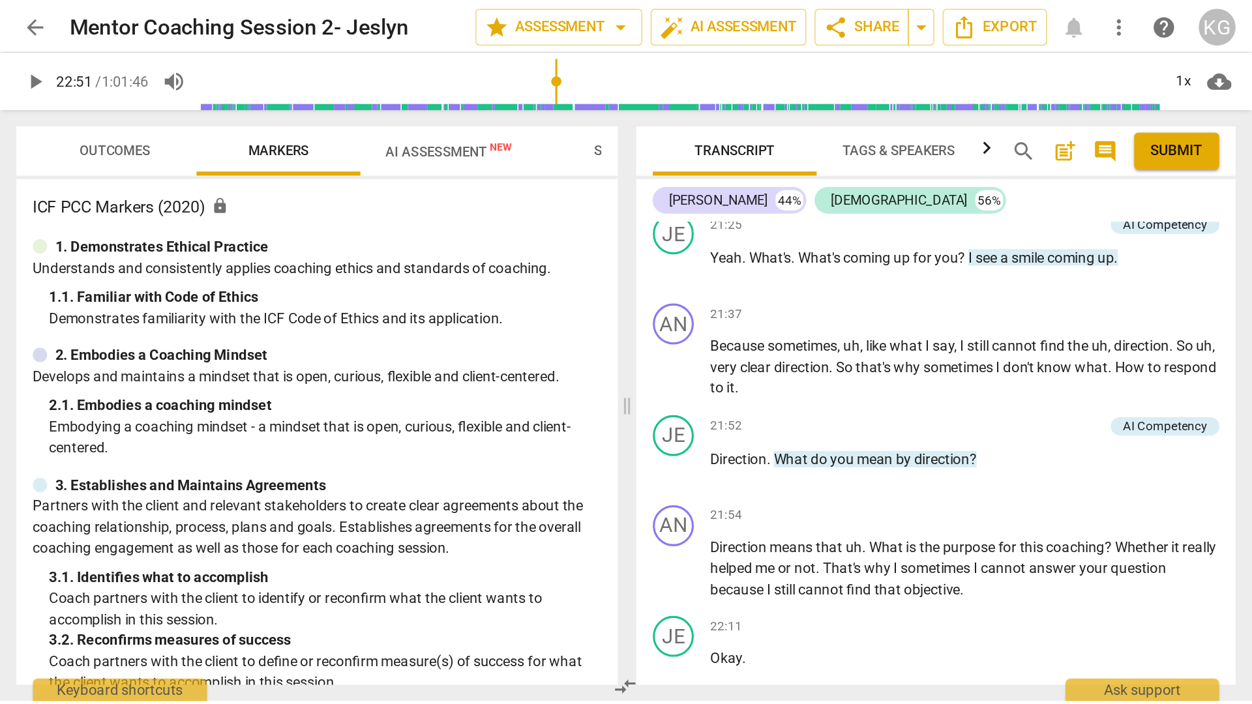
scroll to position [7206, 0]
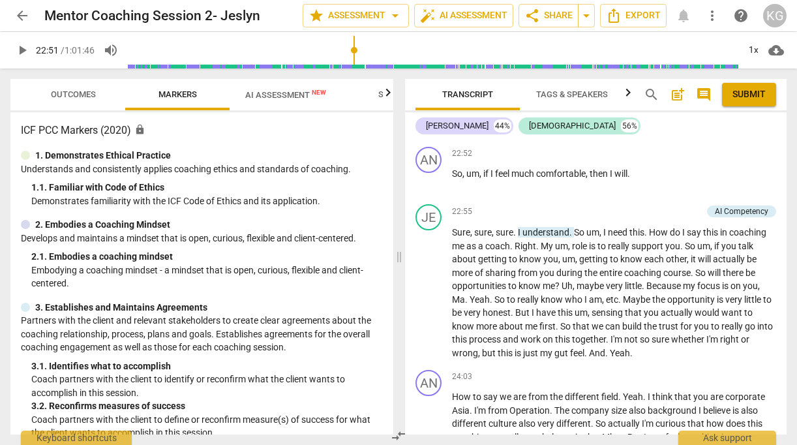
click at [20, 51] on span "play_arrow" at bounding box center [22, 50] width 16 height 16
click at [20, 51] on span "pause" at bounding box center [22, 50] width 16 height 16
click at [20, 51] on span "play_arrow" at bounding box center [22, 50] width 16 height 16
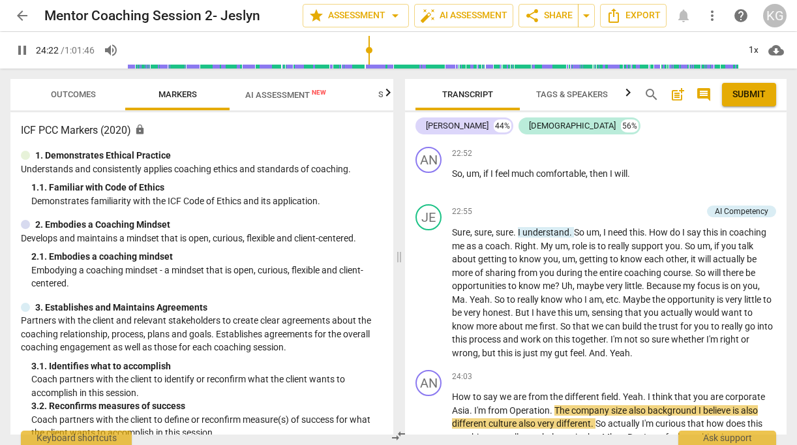
scroll to position [6764, 0]
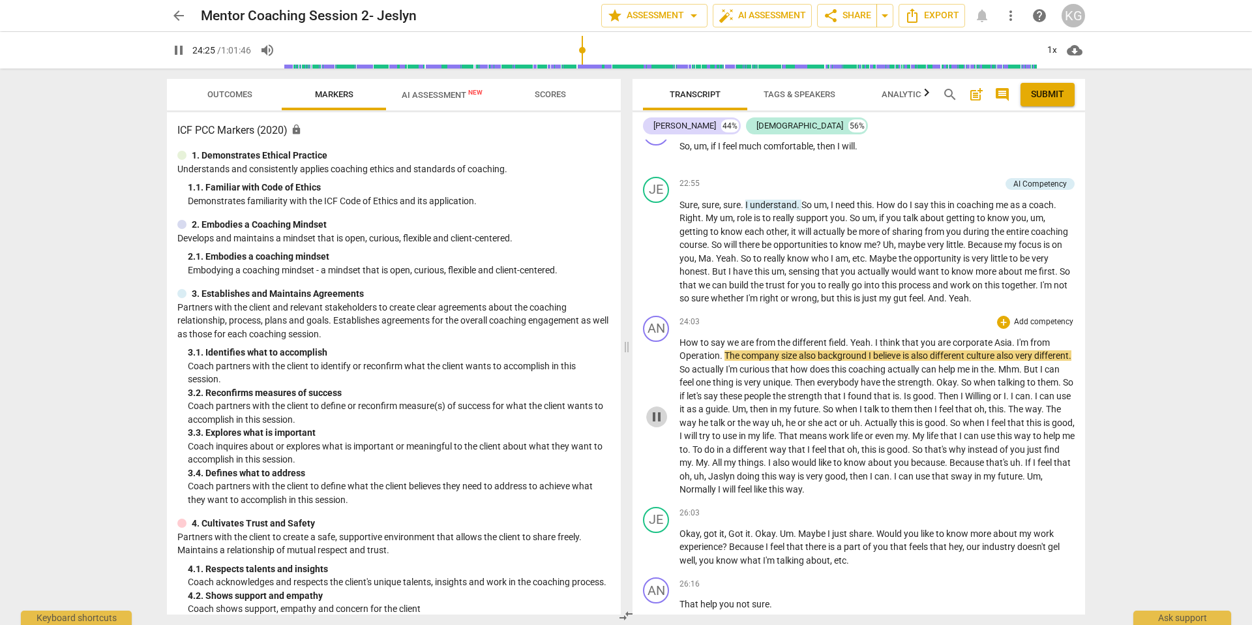
click at [663, 425] on span "pause" at bounding box center [657, 417] width 16 height 16
click at [663, 425] on span "play_arrow" at bounding box center [657, 417] width 16 height 16
click at [663, 425] on span "pause" at bounding box center [657, 417] width 16 height 16
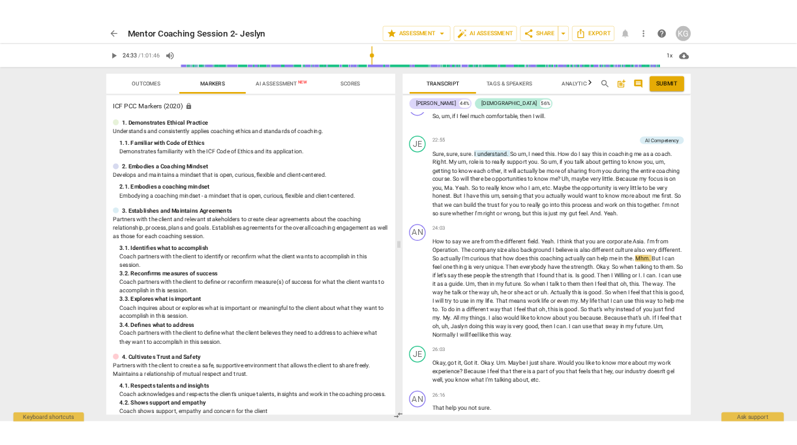
scroll to position [7206, 0]
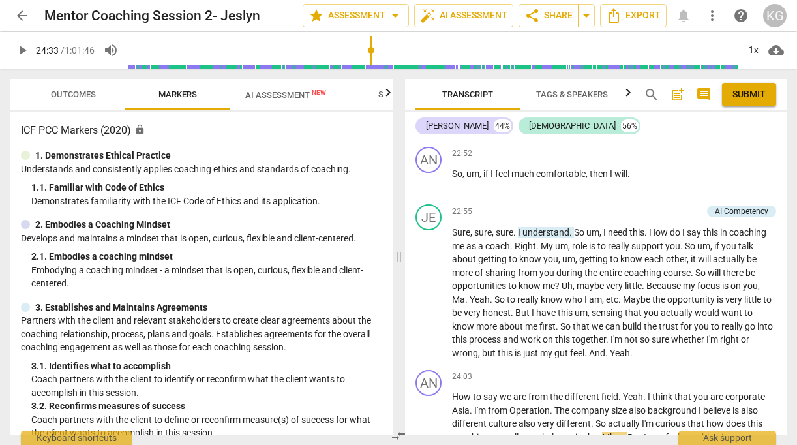
click at [21, 48] on span "play_arrow" at bounding box center [22, 50] width 16 height 16
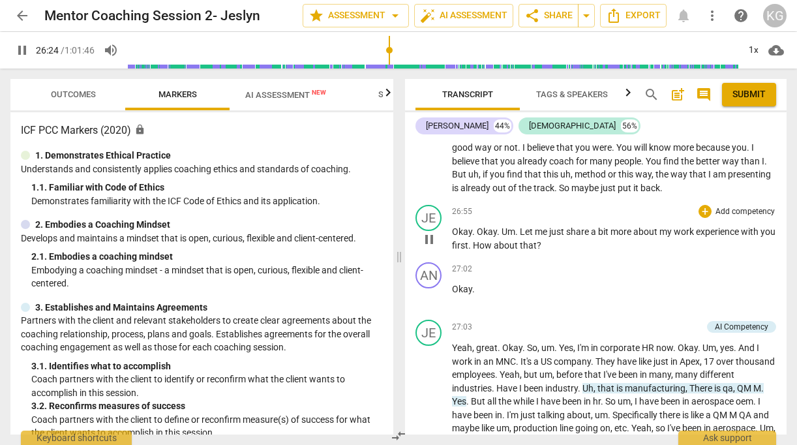
scroll to position [8004, 0]
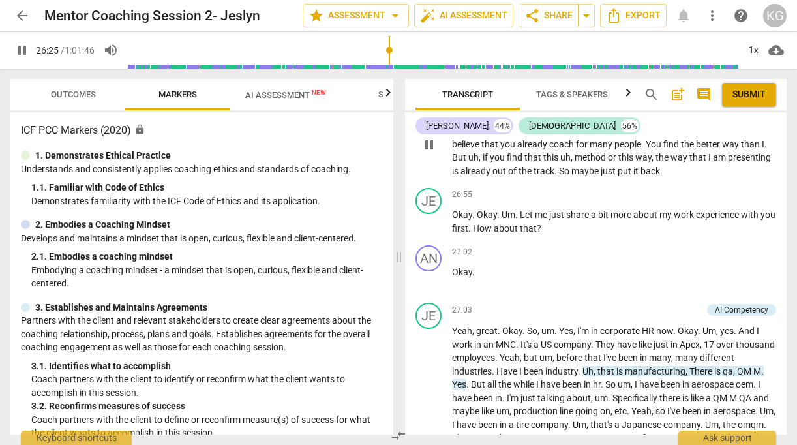
click at [425, 153] on span "pause" at bounding box center [429, 145] width 16 height 16
click at [15, 46] on span "play_arrow" at bounding box center [22, 50] width 16 height 16
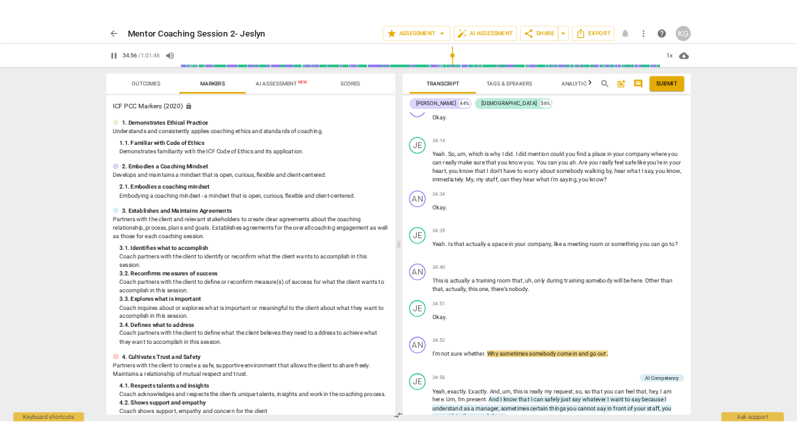
scroll to position [9689, 0]
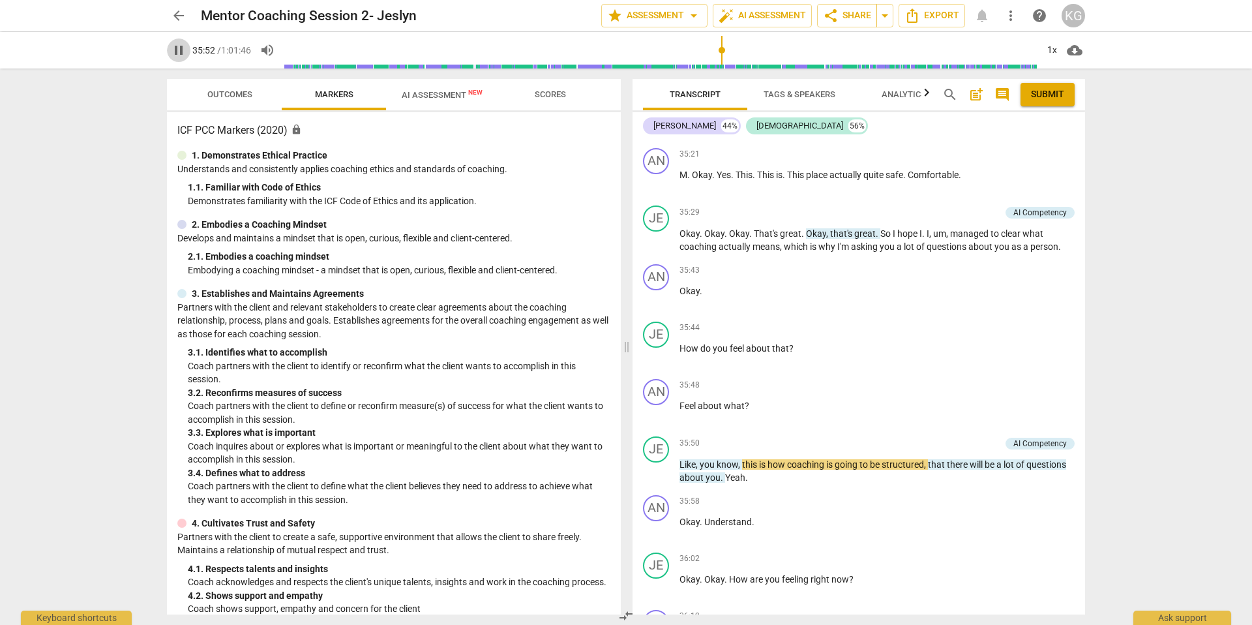
click at [173, 46] on span "pause" at bounding box center [179, 50] width 16 height 16
click at [182, 51] on span "play_arrow" at bounding box center [179, 50] width 16 height 16
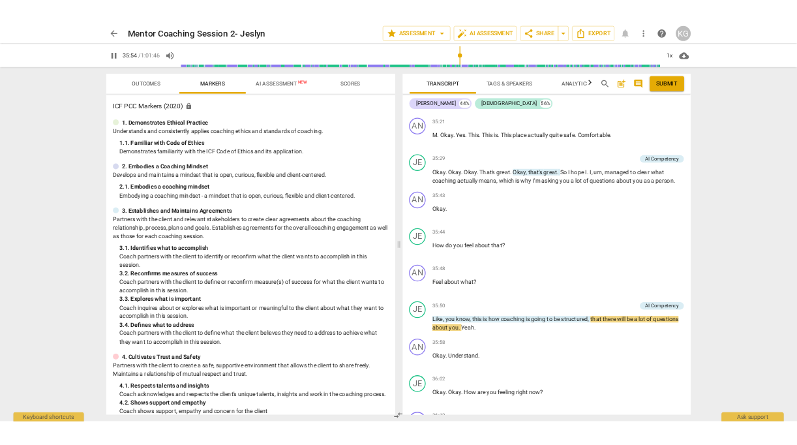
scroll to position [10399, 0]
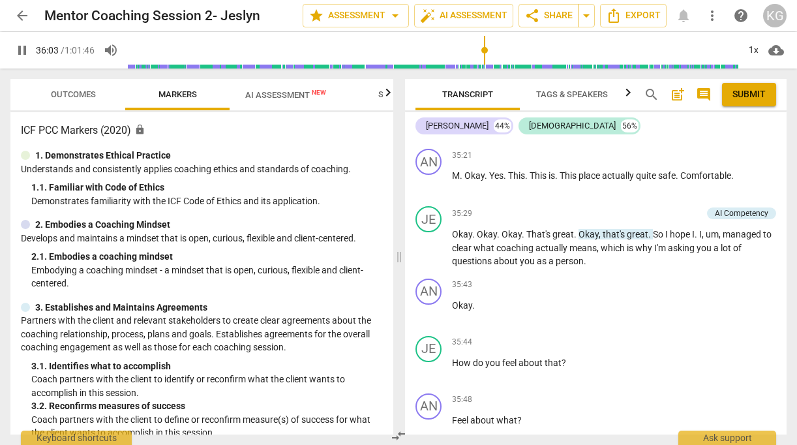
click at [25, 43] on span "pause" at bounding box center [22, 50] width 16 height 16
click at [20, 50] on span "play_arrow" at bounding box center [22, 50] width 16 height 16
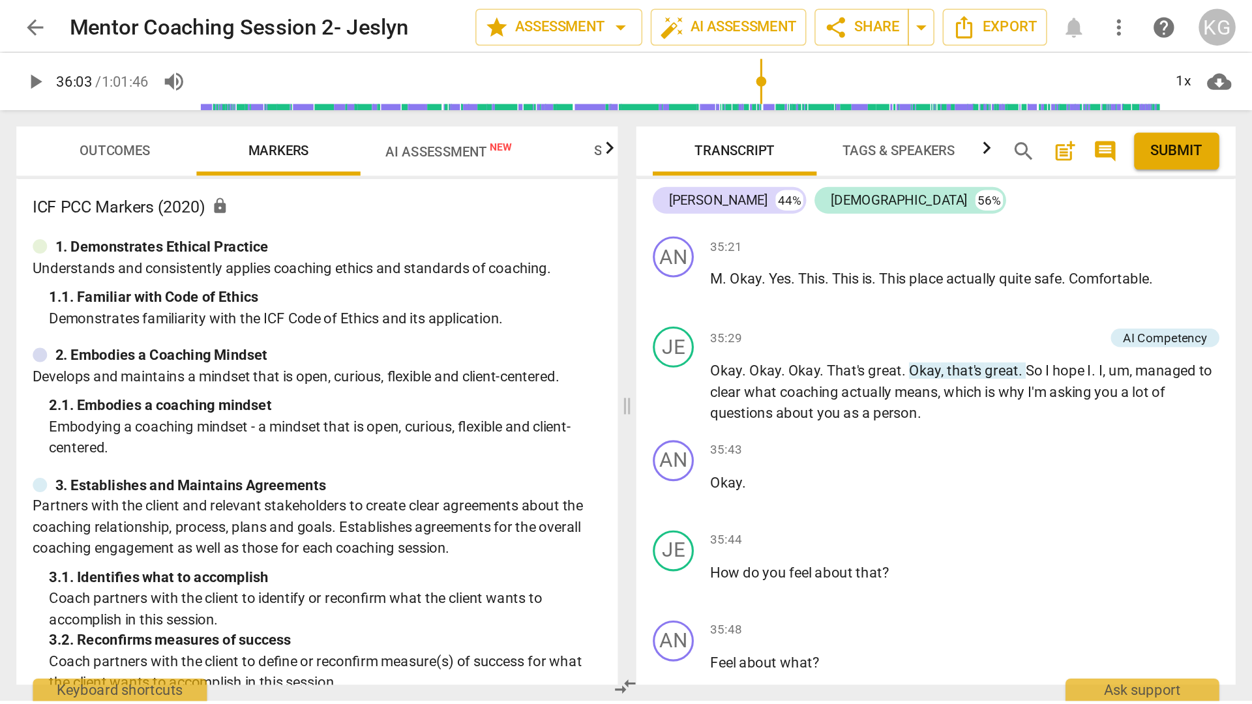
scroll to position [10900, 0]
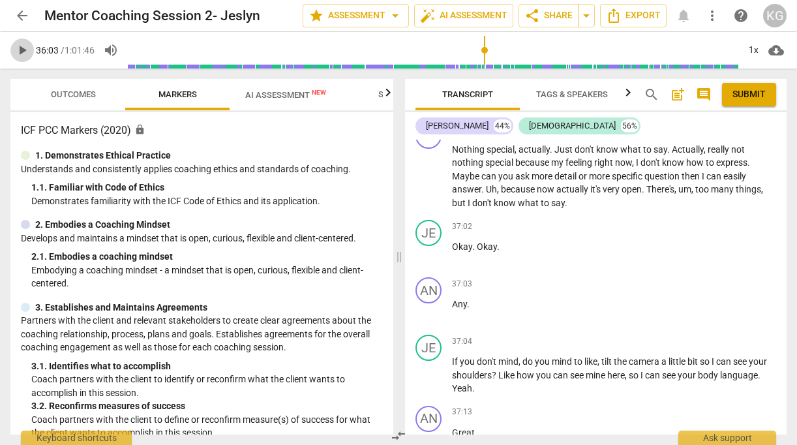
click at [20, 50] on span "play_arrow" at bounding box center [22, 50] width 16 height 16
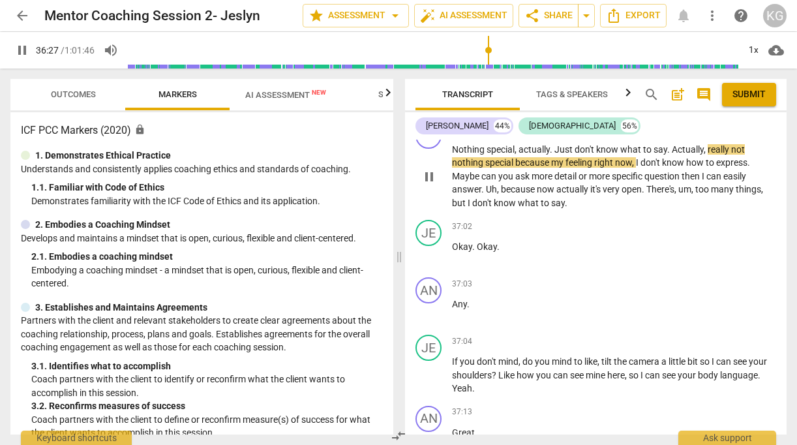
click at [427, 185] on span "pause" at bounding box center [429, 177] width 16 height 16
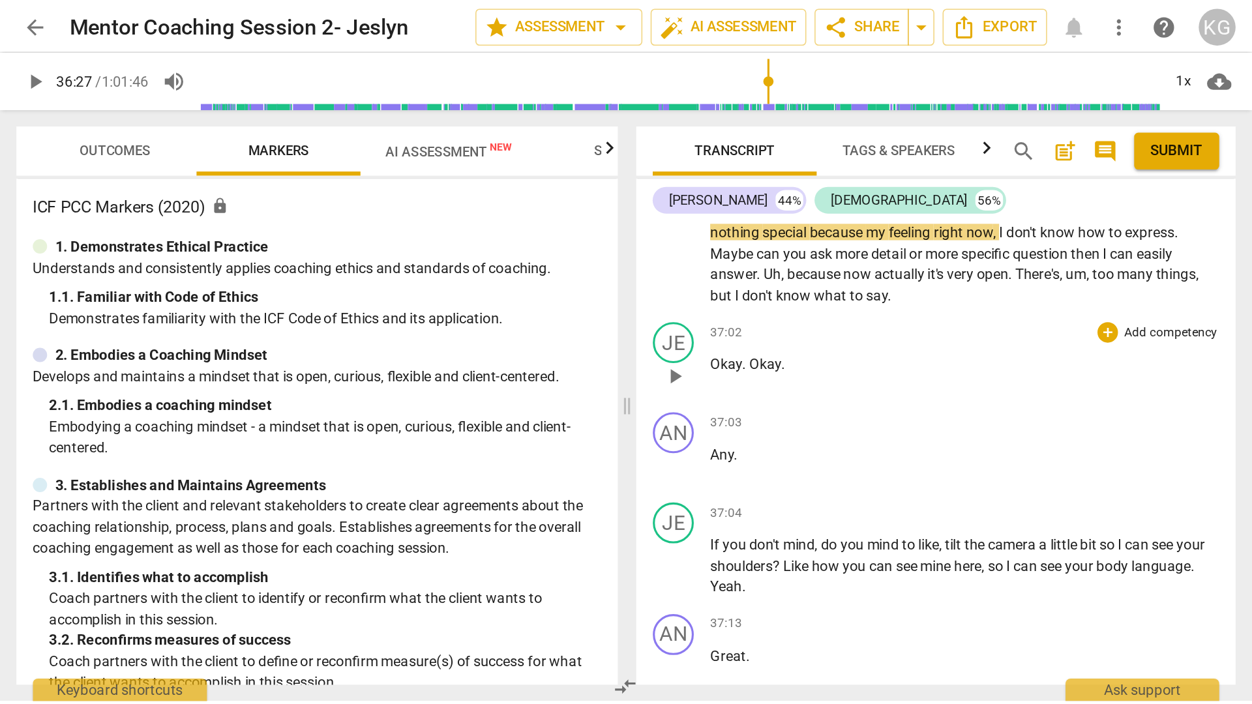
scroll to position [10925, 0]
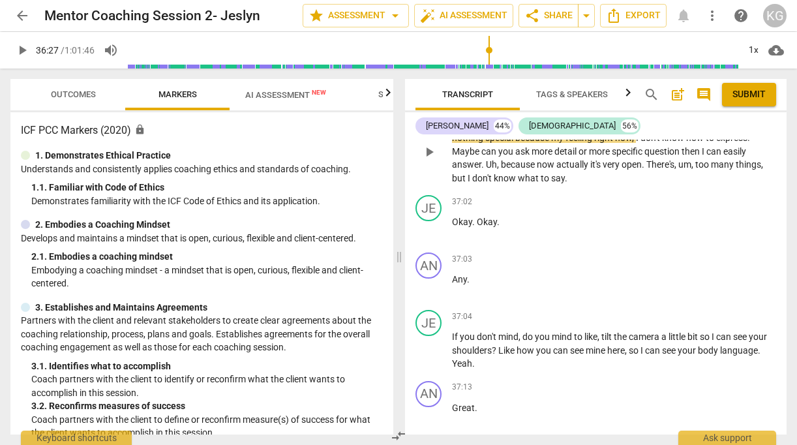
click at [427, 160] on span "play_arrow" at bounding box center [429, 152] width 16 height 16
click at [18, 44] on span "pause" at bounding box center [22, 50] width 16 height 16
click at [21, 50] on span "play_arrow" at bounding box center [22, 50] width 16 height 16
click at [21, 50] on span "pause" at bounding box center [22, 50] width 16 height 16
click at [20, 50] on span "play_arrow" at bounding box center [22, 50] width 16 height 16
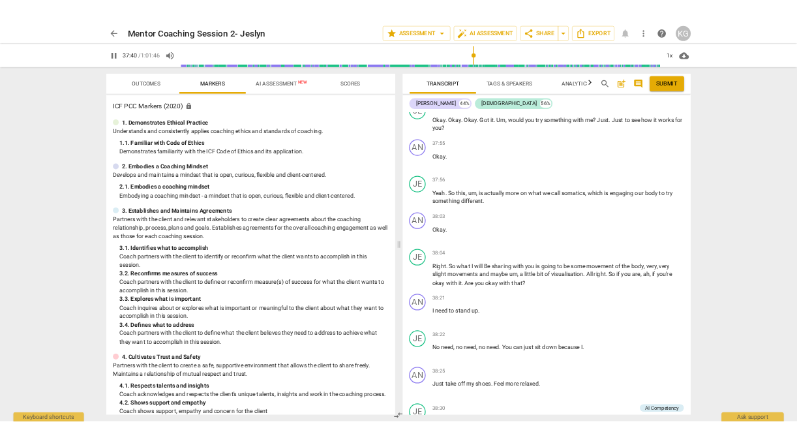
scroll to position [10761, 0]
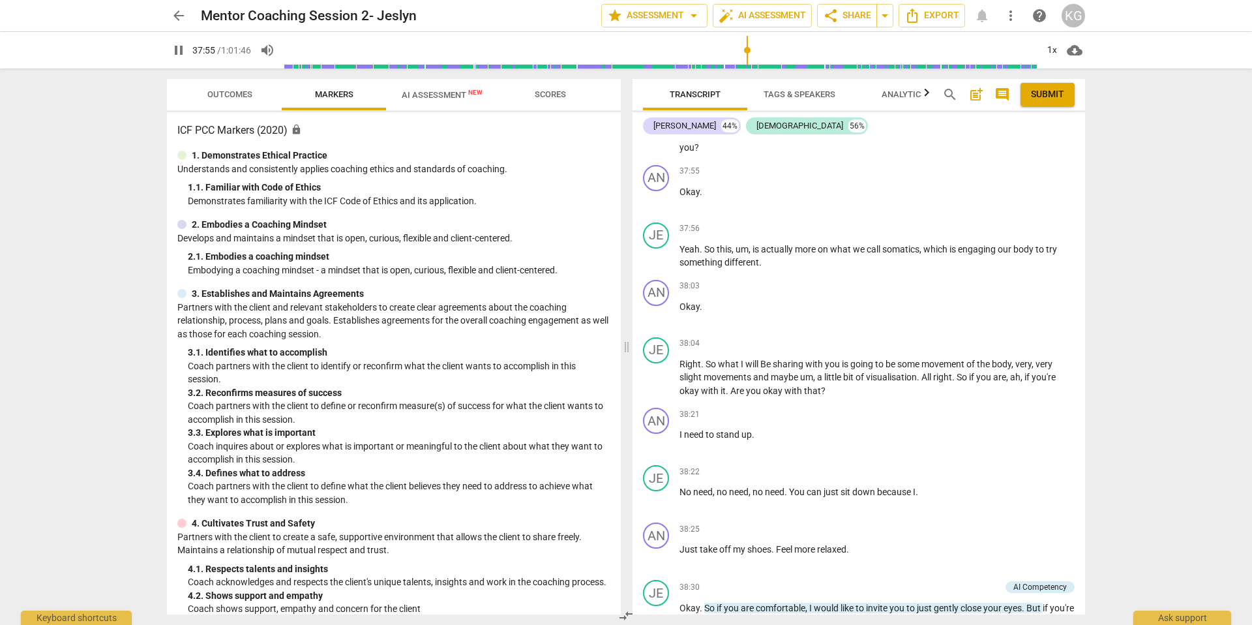
click at [181, 50] on span "pause" at bounding box center [179, 50] width 16 height 16
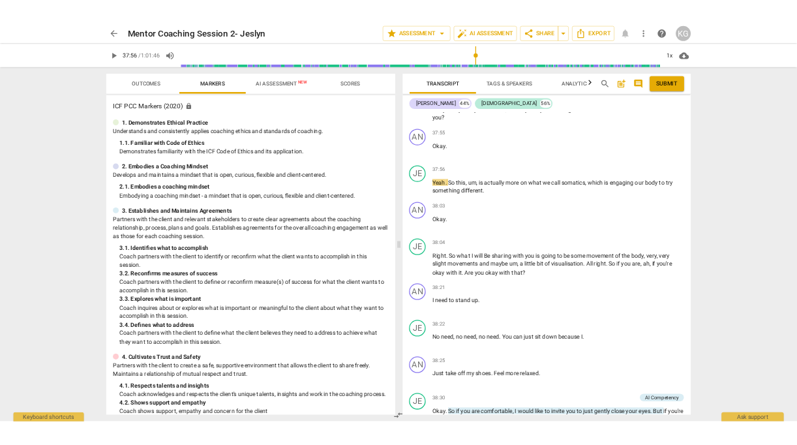
scroll to position [11524, 0]
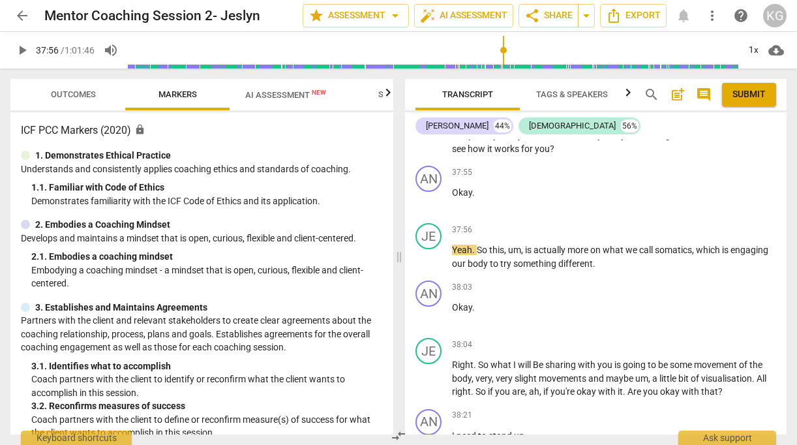
click at [23, 50] on span "play_arrow" at bounding box center [22, 50] width 16 height 16
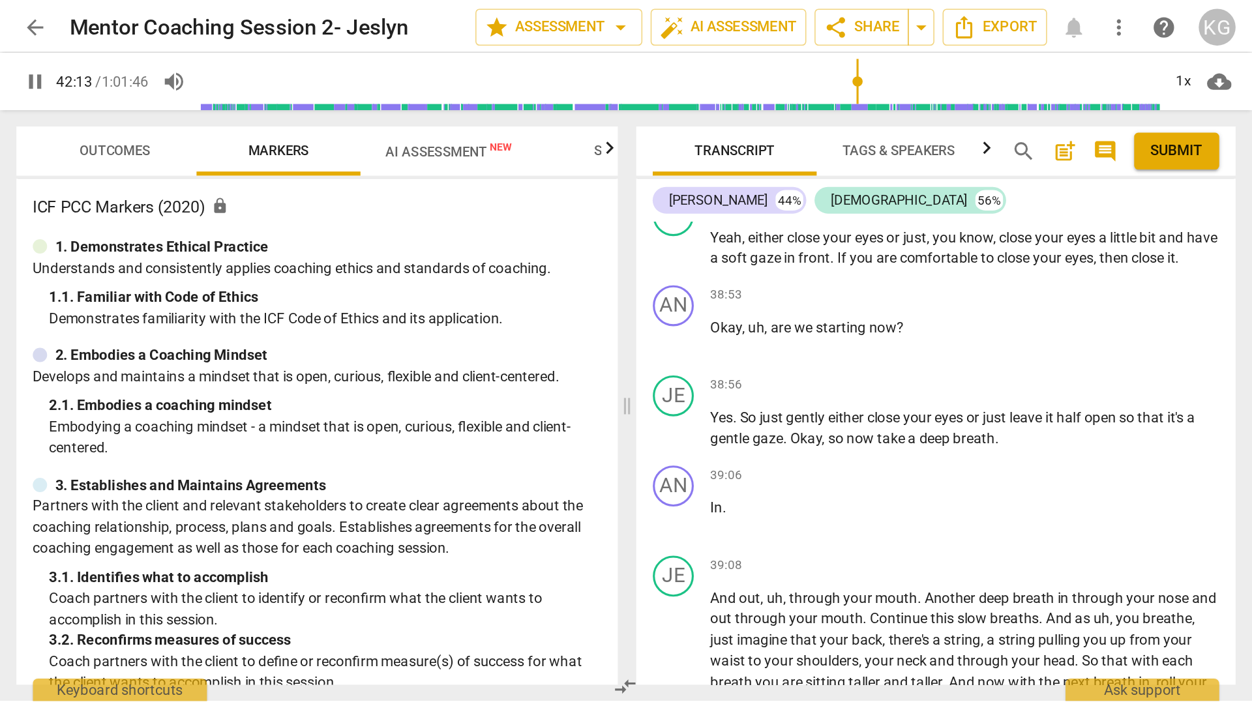
scroll to position [12749, 0]
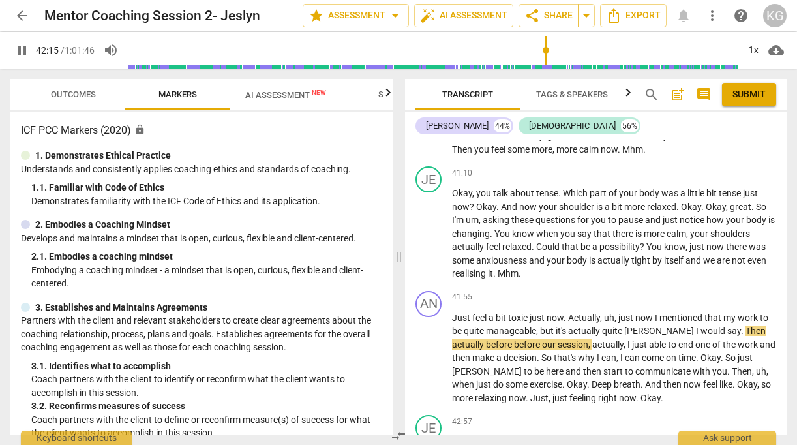
click at [24, 50] on span "pause" at bounding box center [22, 50] width 16 height 16
click at [22, 50] on span "play_arrow" at bounding box center [22, 50] width 16 height 16
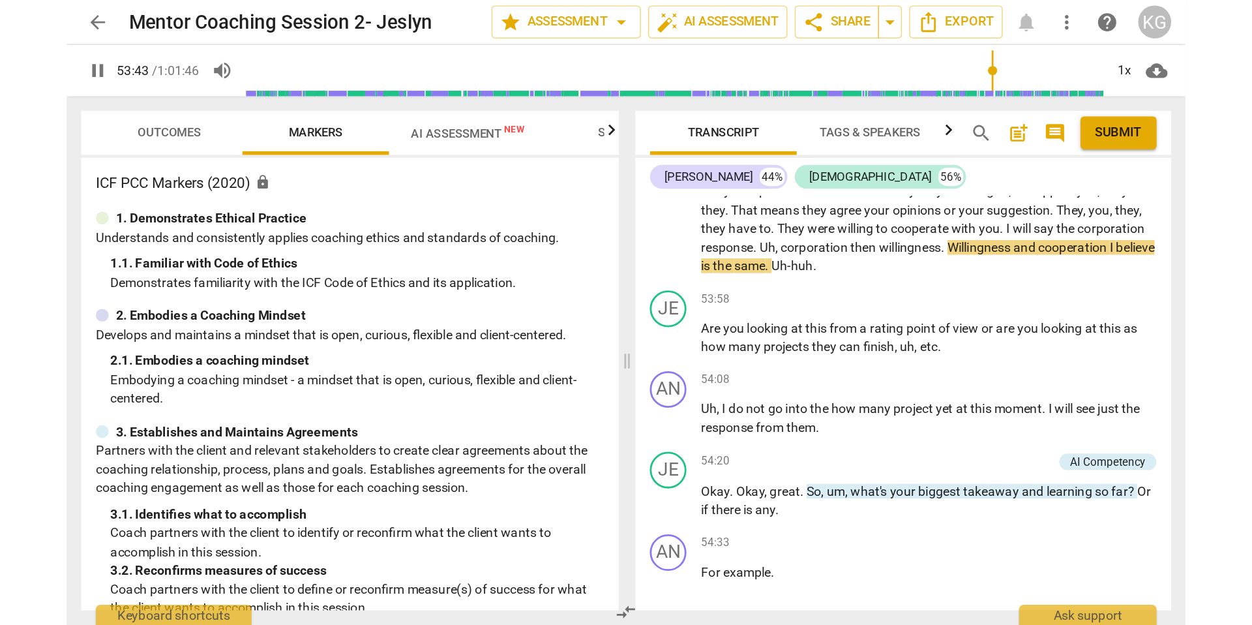
scroll to position [16062, 0]
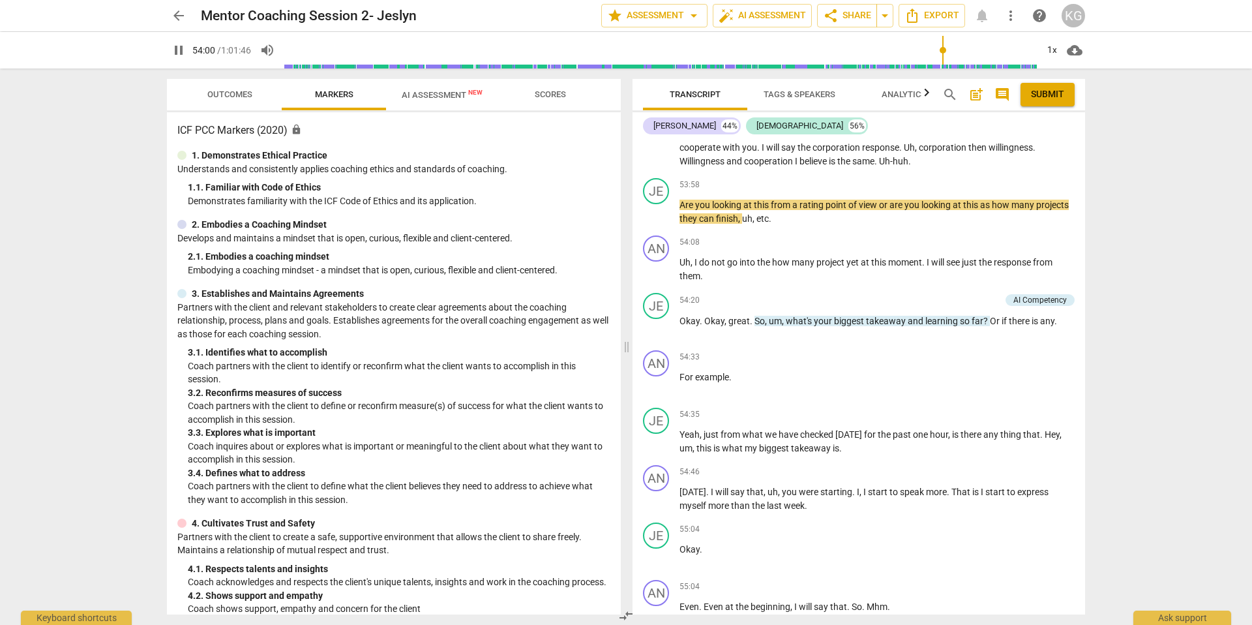
click at [172, 50] on span "pause" at bounding box center [179, 50] width 16 height 16
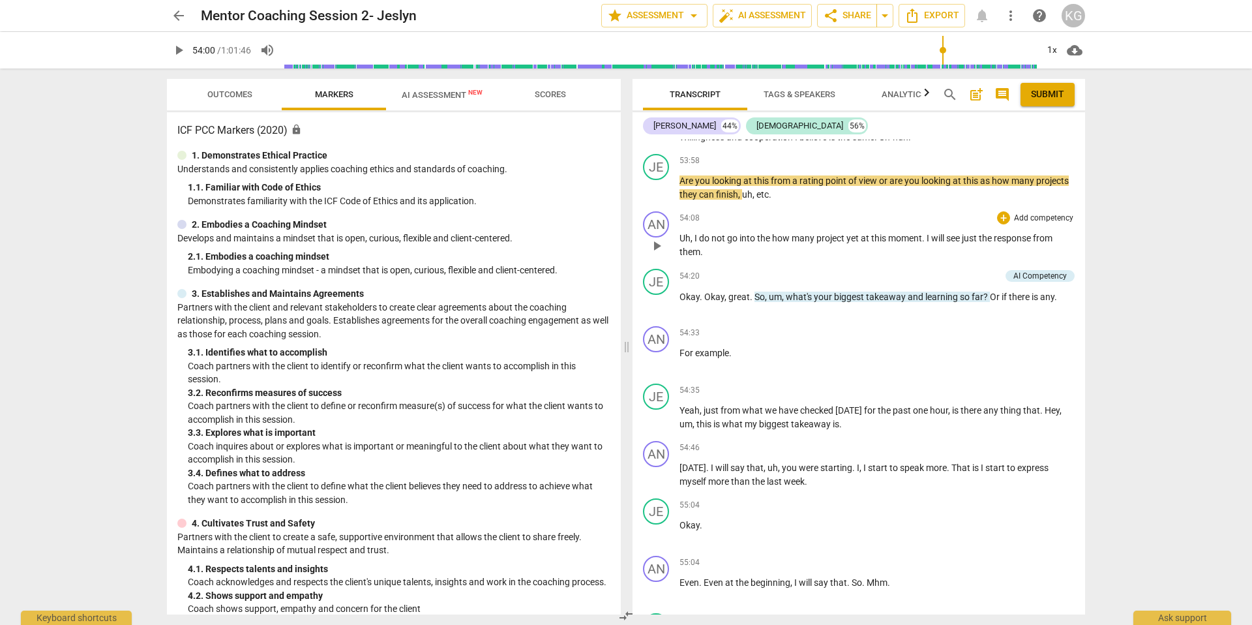
scroll to position [16094, 0]
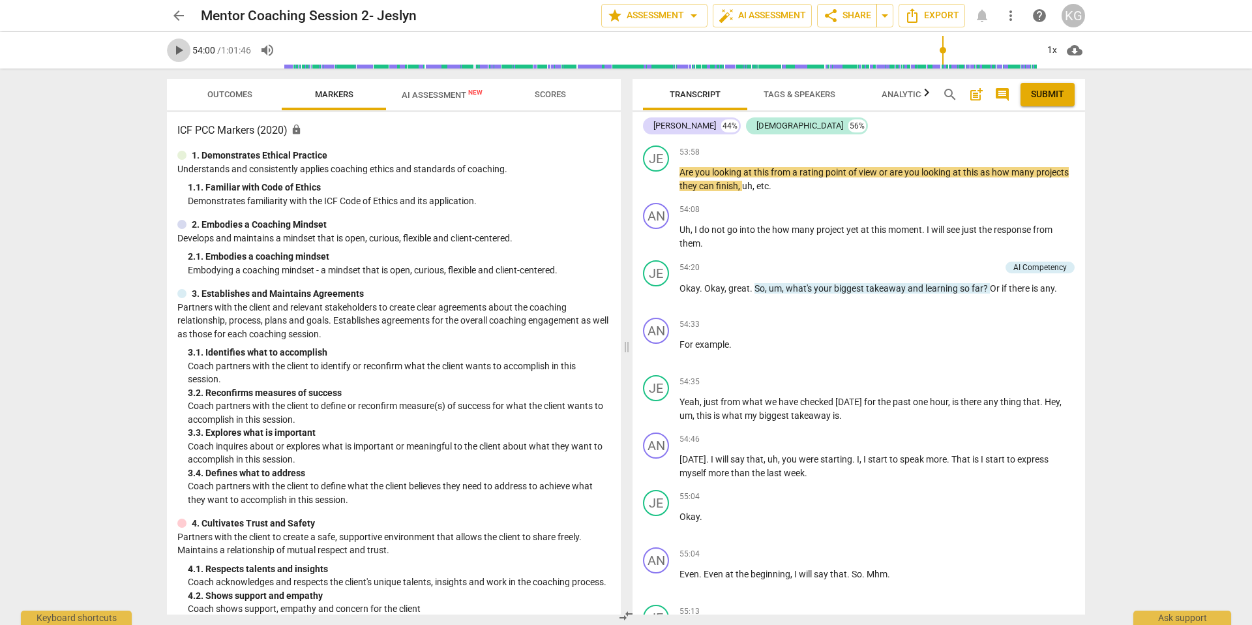
click at [173, 48] on span "play_arrow" at bounding box center [179, 50] width 16 height 16
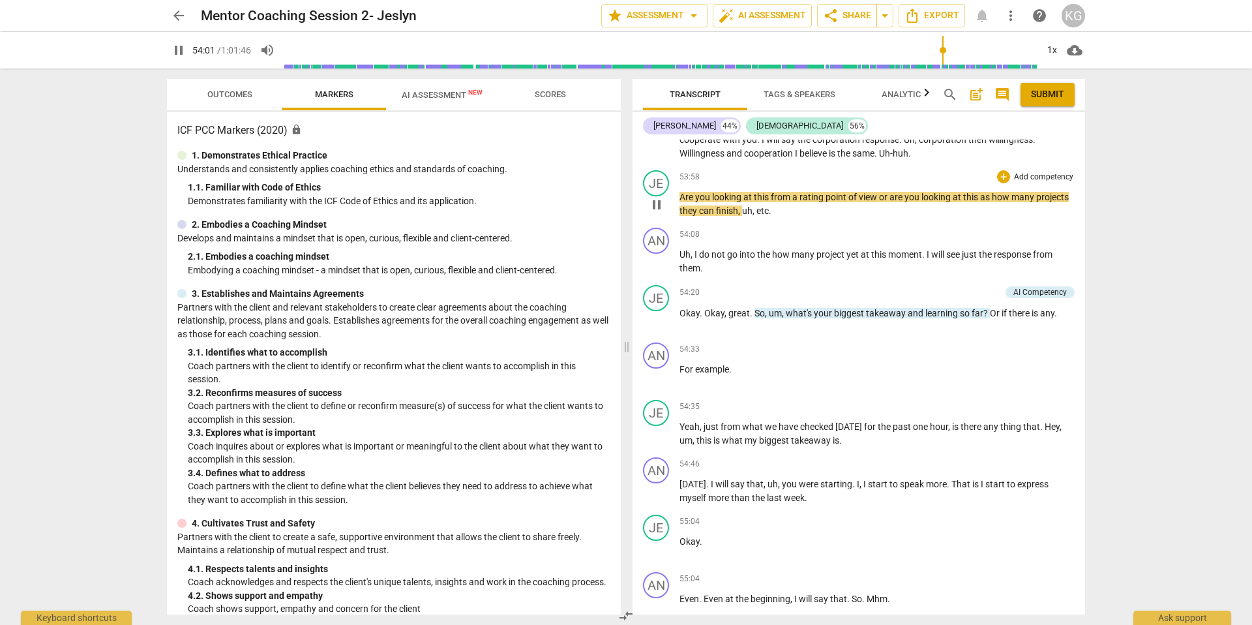
scroll to position [16061, 0]
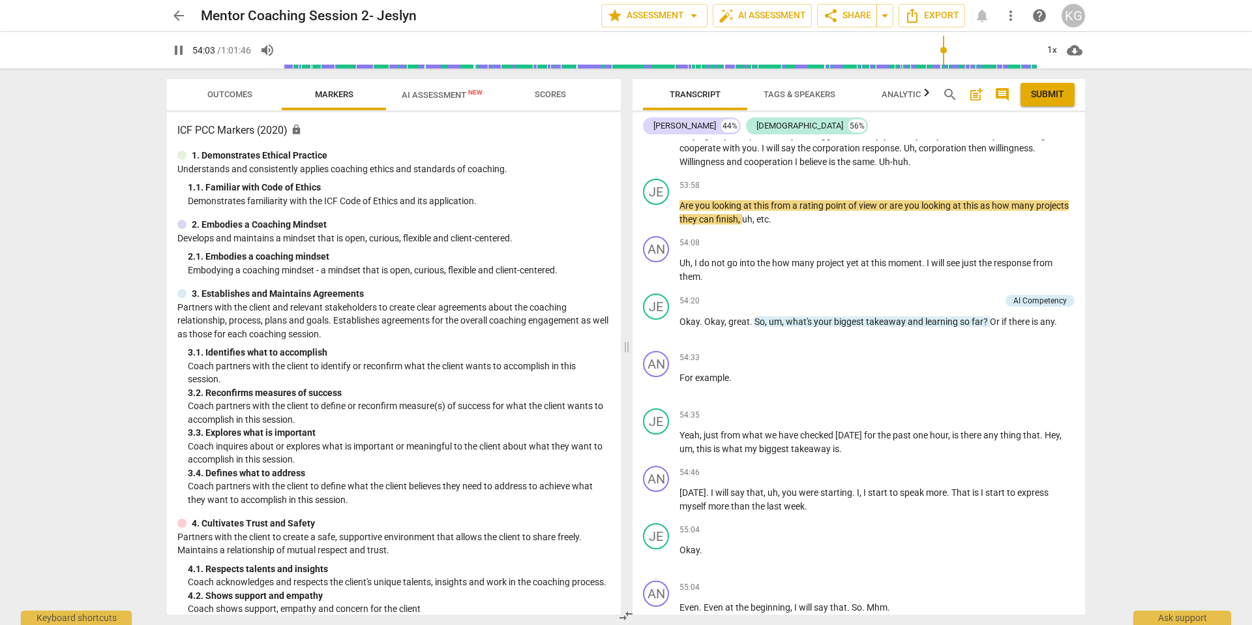
click at [185, 52] on span "pause" at bounding box center [179, 50] width 16 height 16
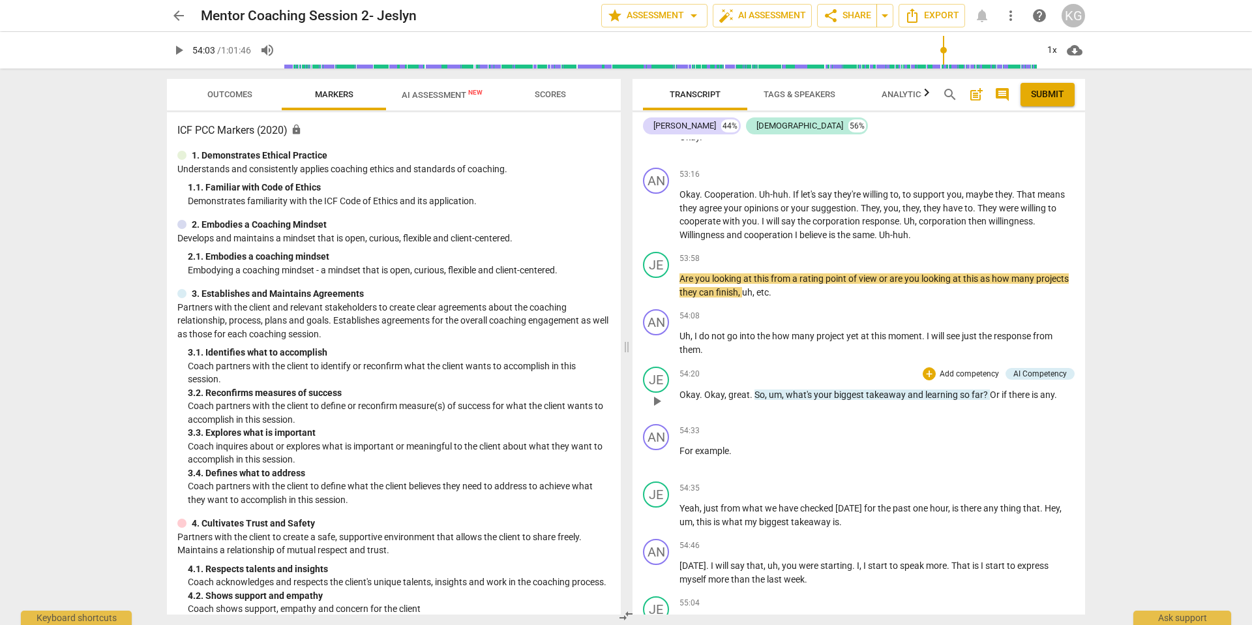
scroll to position [16005, 0]
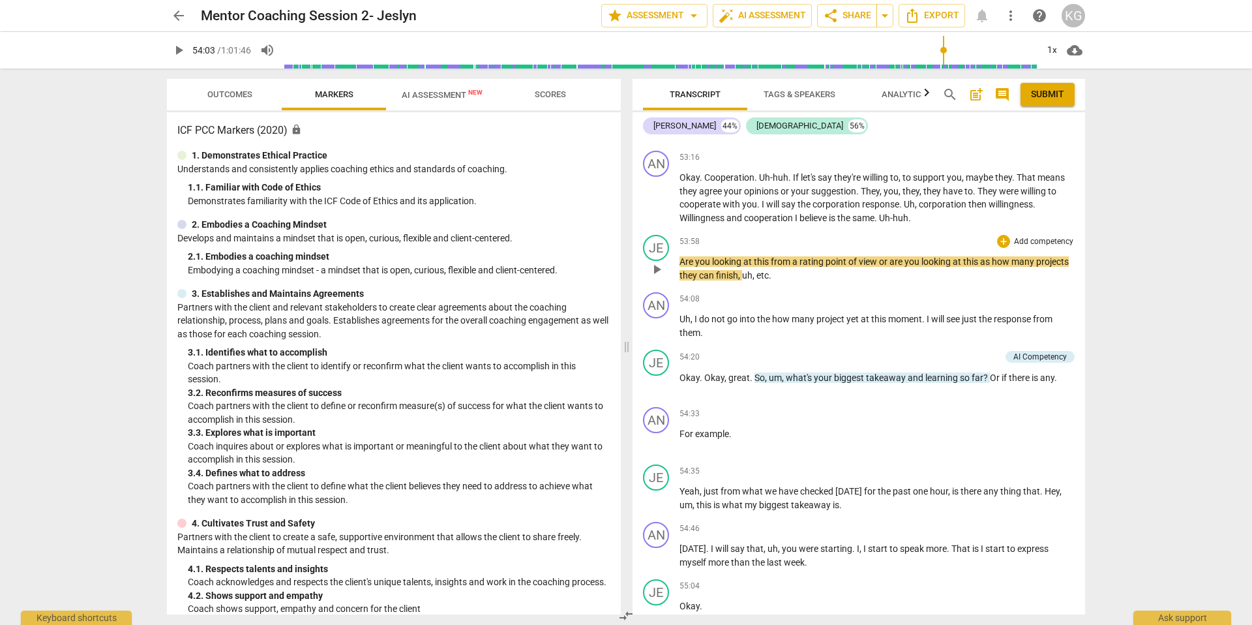
click at [661, 277] on span "play_arrow" at bounding box center [657, 270] width 16 height 16
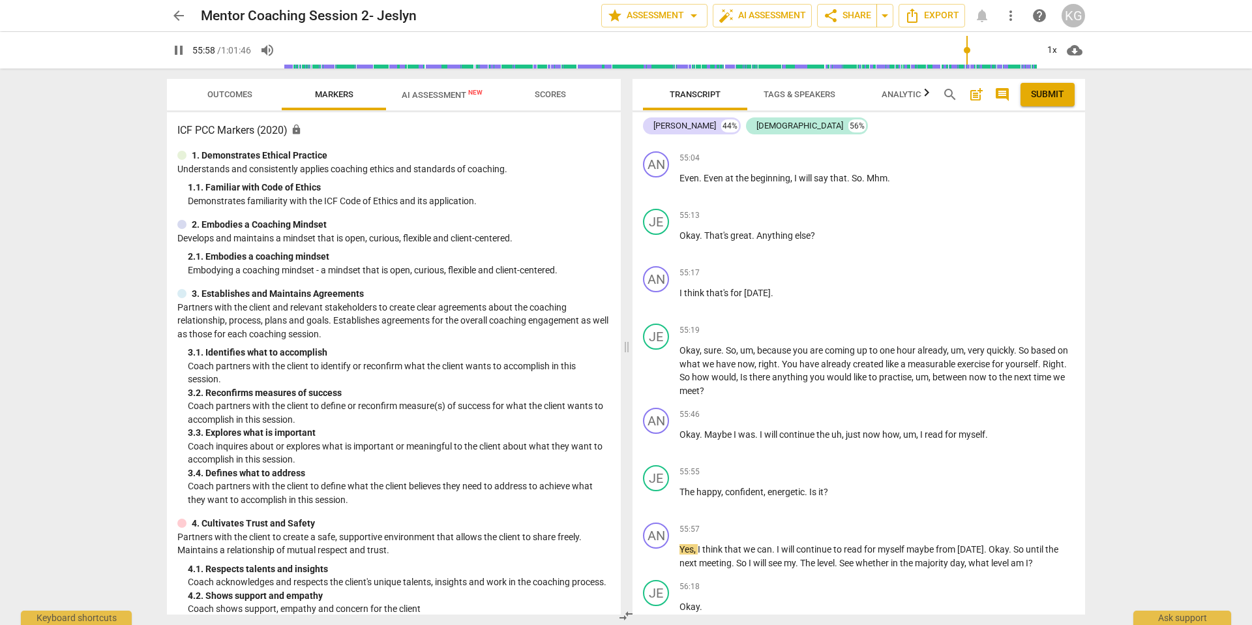
scroll to position [16976, 0]
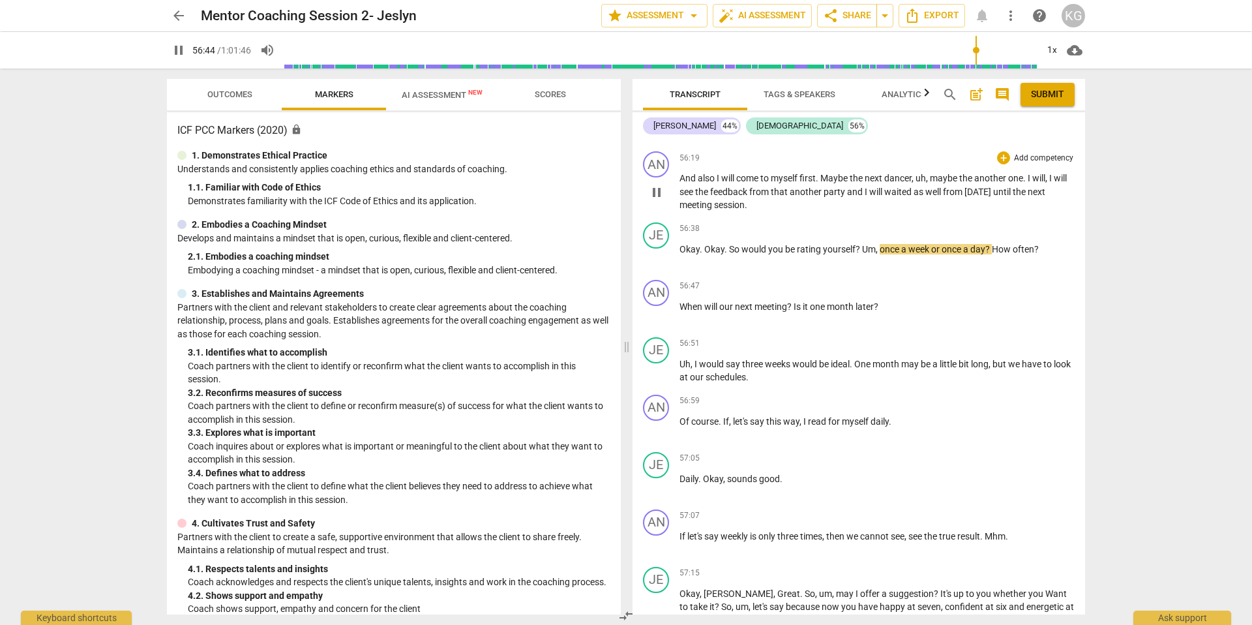
click at [659, 200] on span "pause" at bounding box center [657, 193] width 16 height 16
click at [659, 200] on span "play_arrow" at bounding box center [657, 193] width 16 height 16
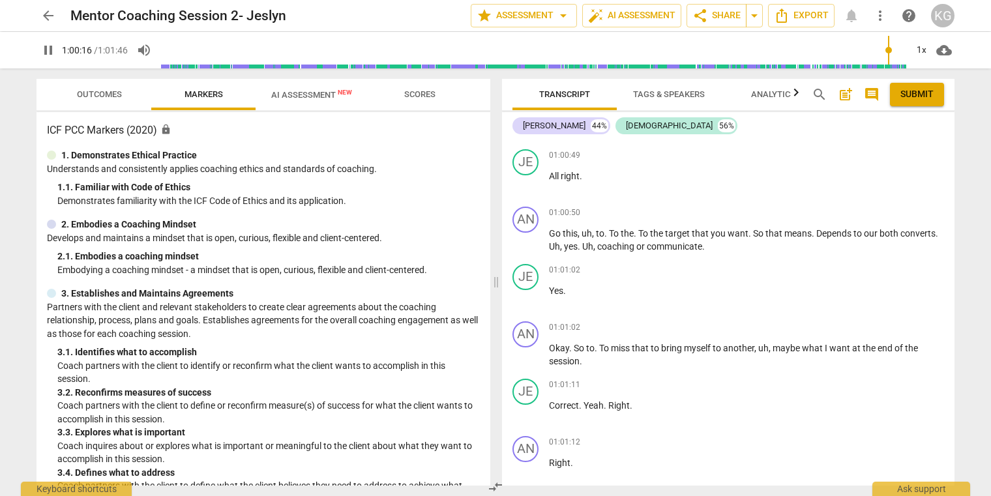
scroll to position [18737, 0]
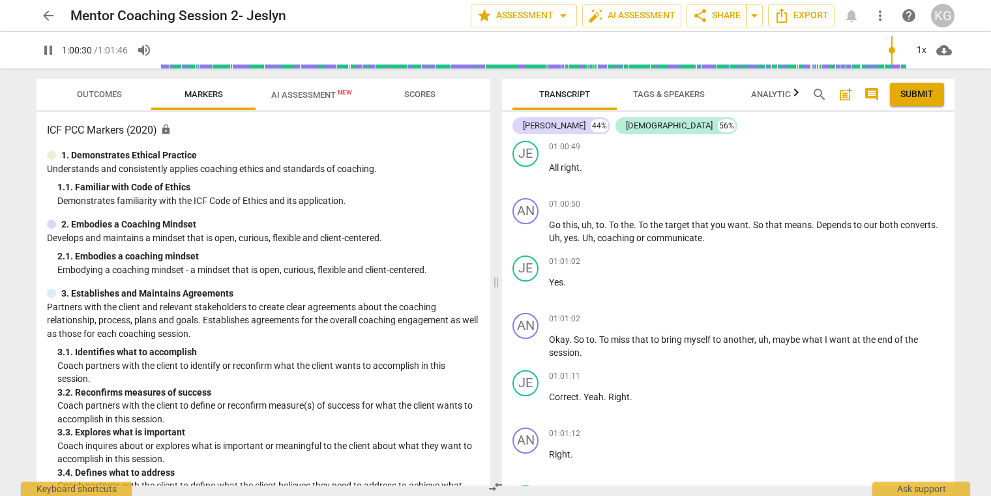
type input "3631"
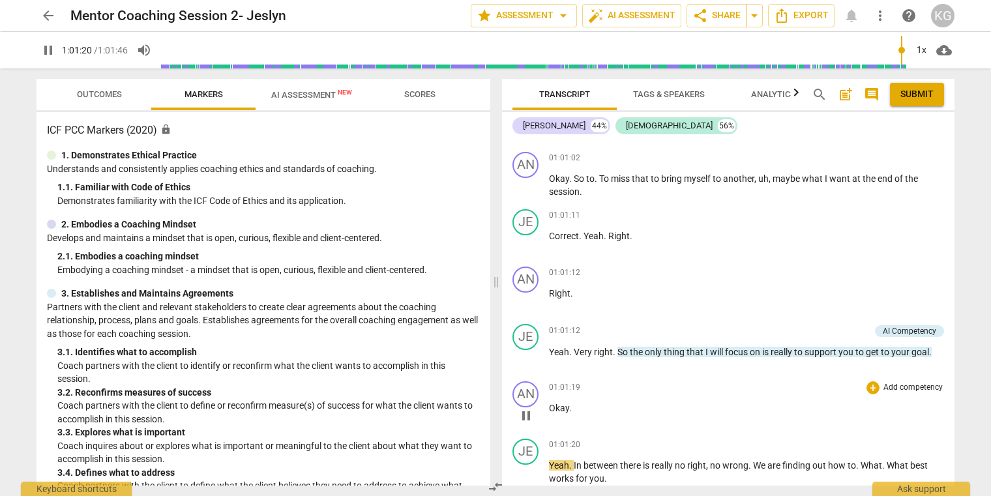
scroll to position [19250, 0]
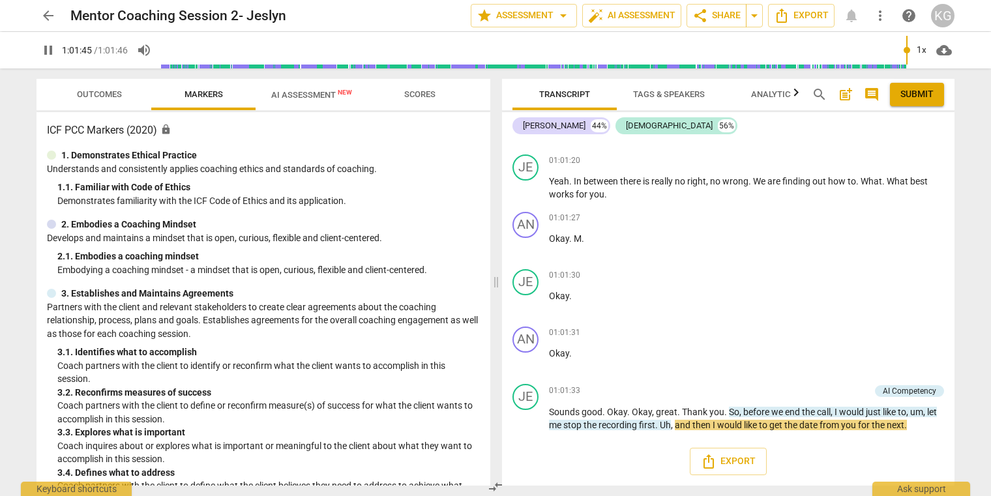
type input "3706"
